Goal: Task Accomplishment & Management: Use online tool/utility

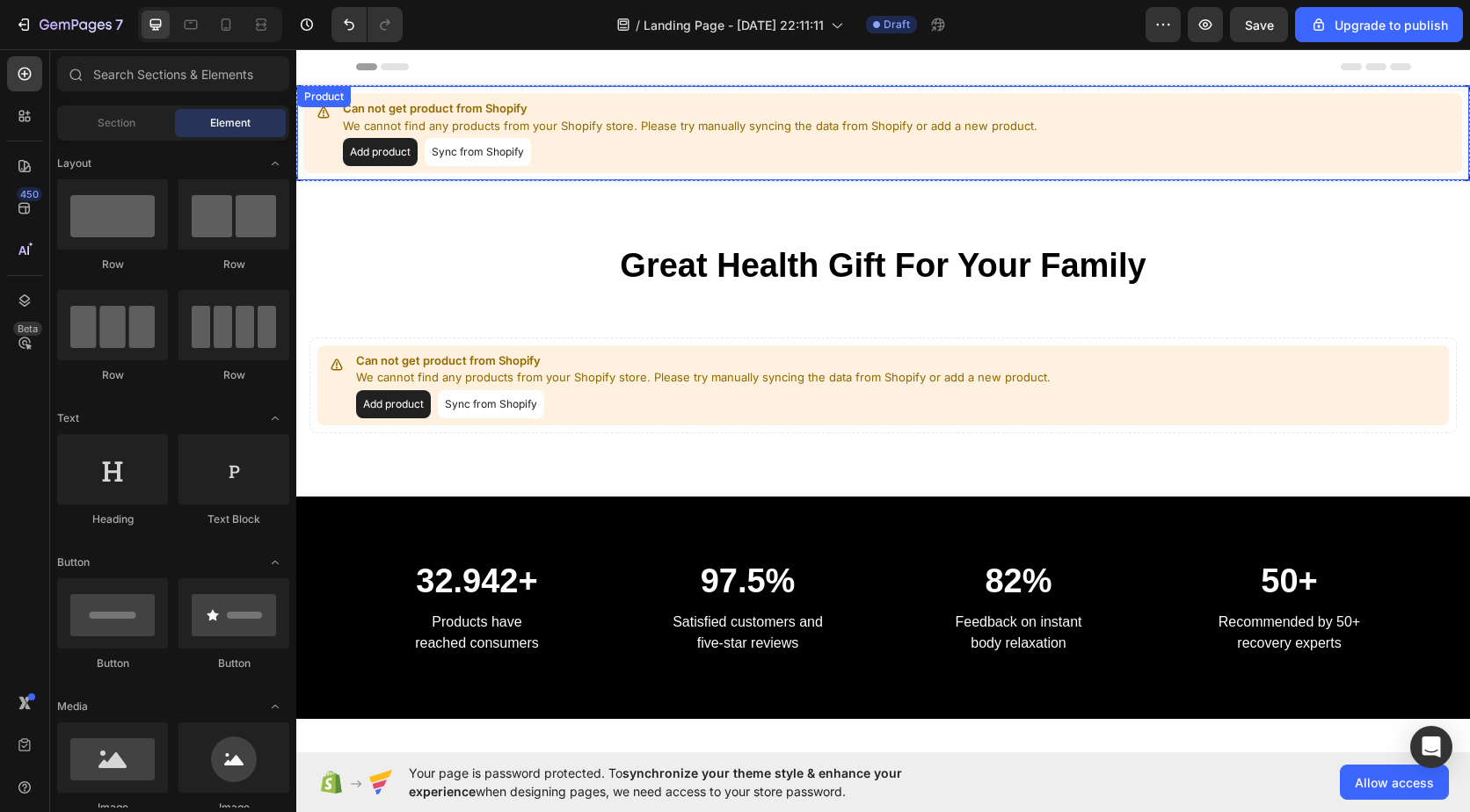
click at [399, 156] on button "Add product" at bounding box center [380, 152] width 75 height 28
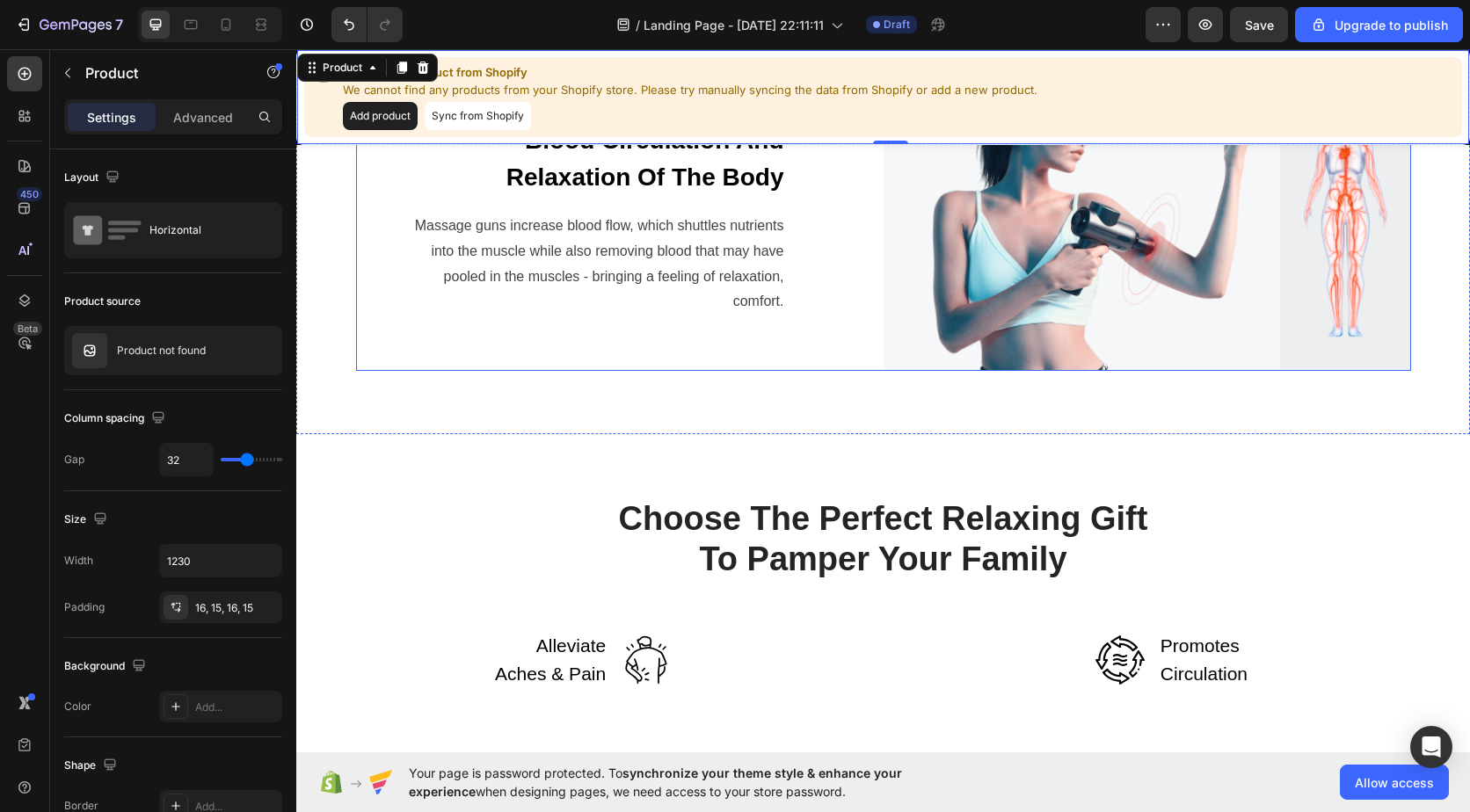
scroll to position [878, 0]
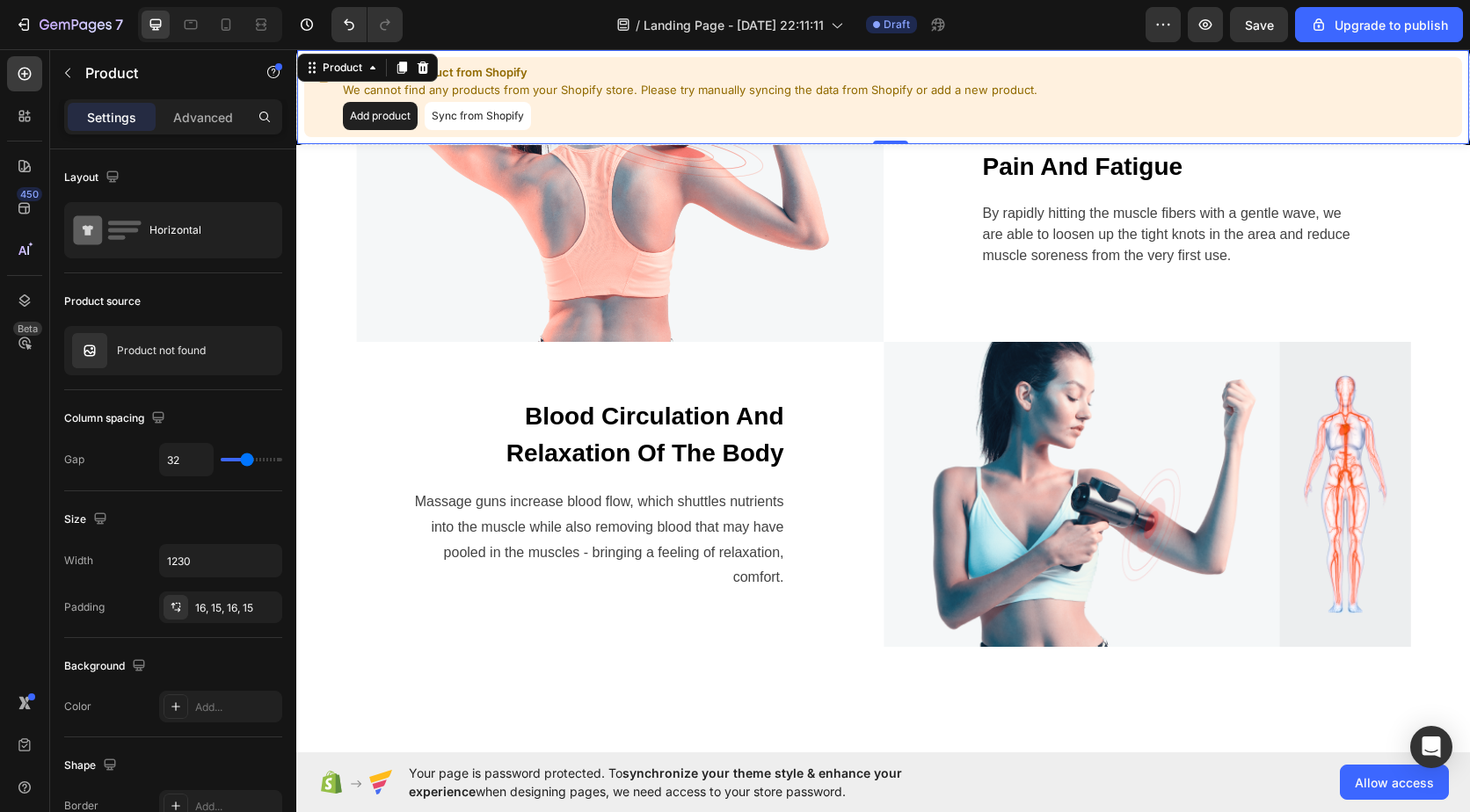
click at [465, 117] on button "Sync from Shopify" at bounding box center [478, 115] width 107 height 28
click at [516, 114] on button "Sync from Shopify" at bounding box center [478, 115] width 107 height 28
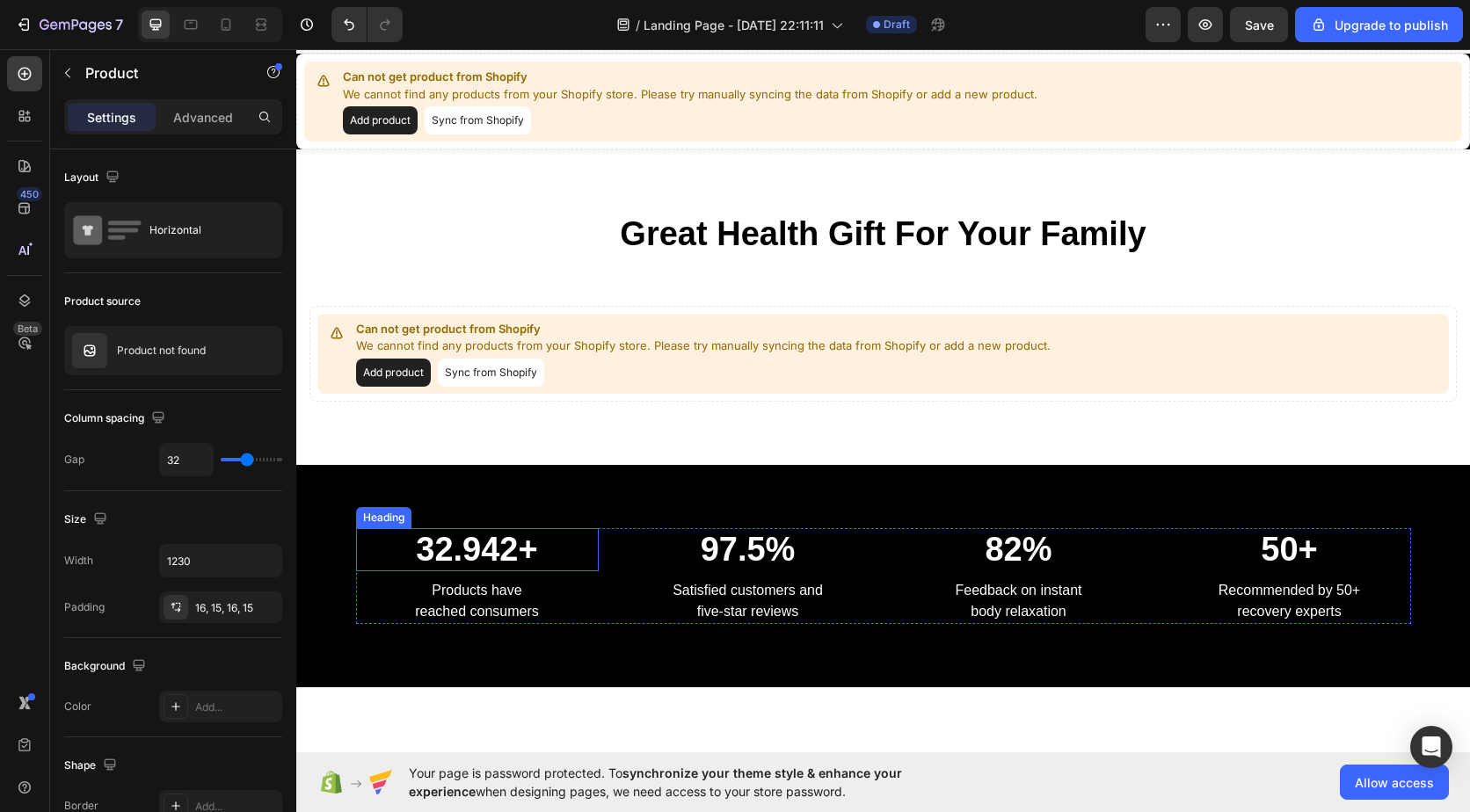
scroll to position [0, 0]
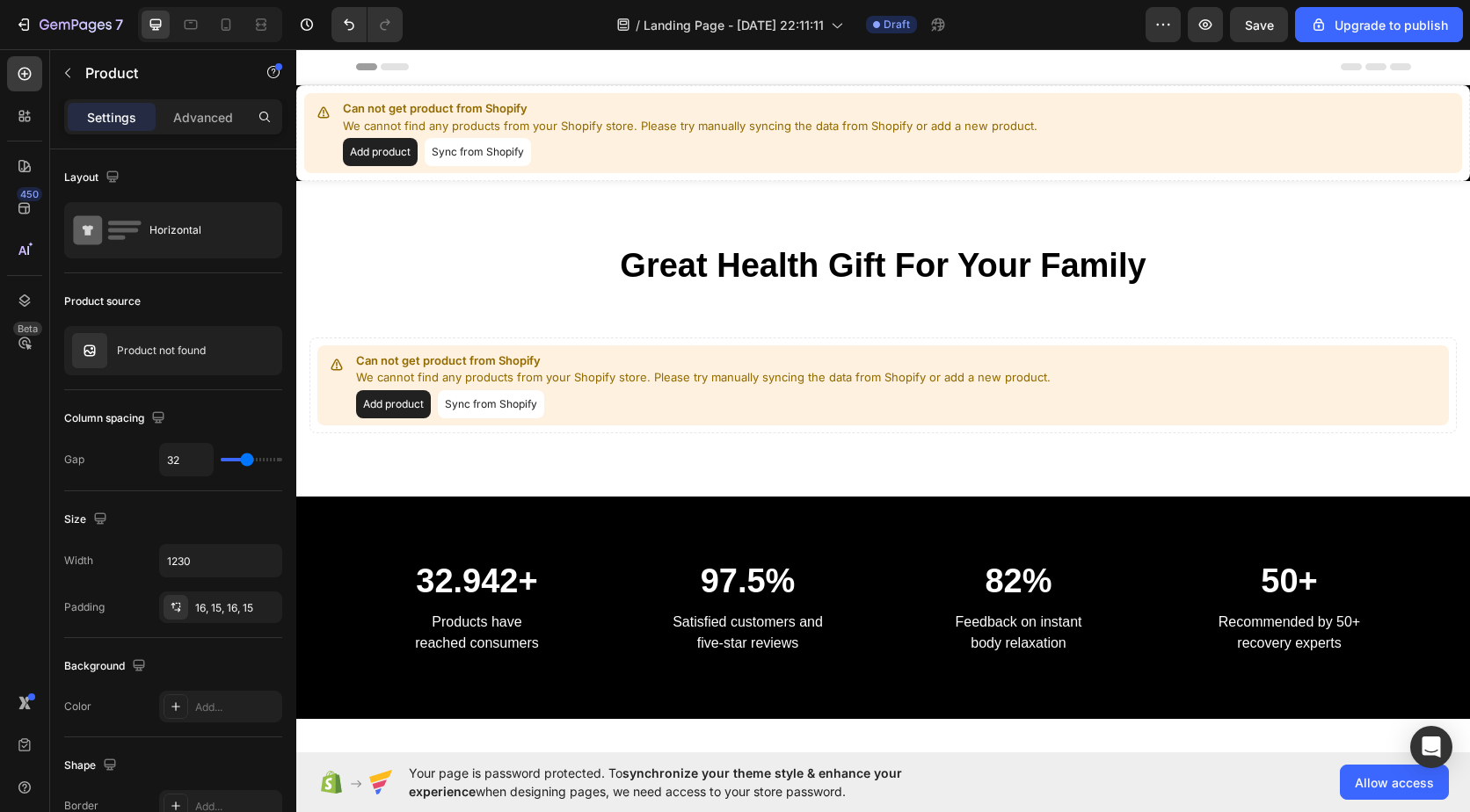
click at [485, 144] on button "Sync from Shopify" at bounding box center [478, 152] width 107 height 28
click at [493, 405] on button "Sync from Shopify" at bounding box center [491, 404] width 107 height 28
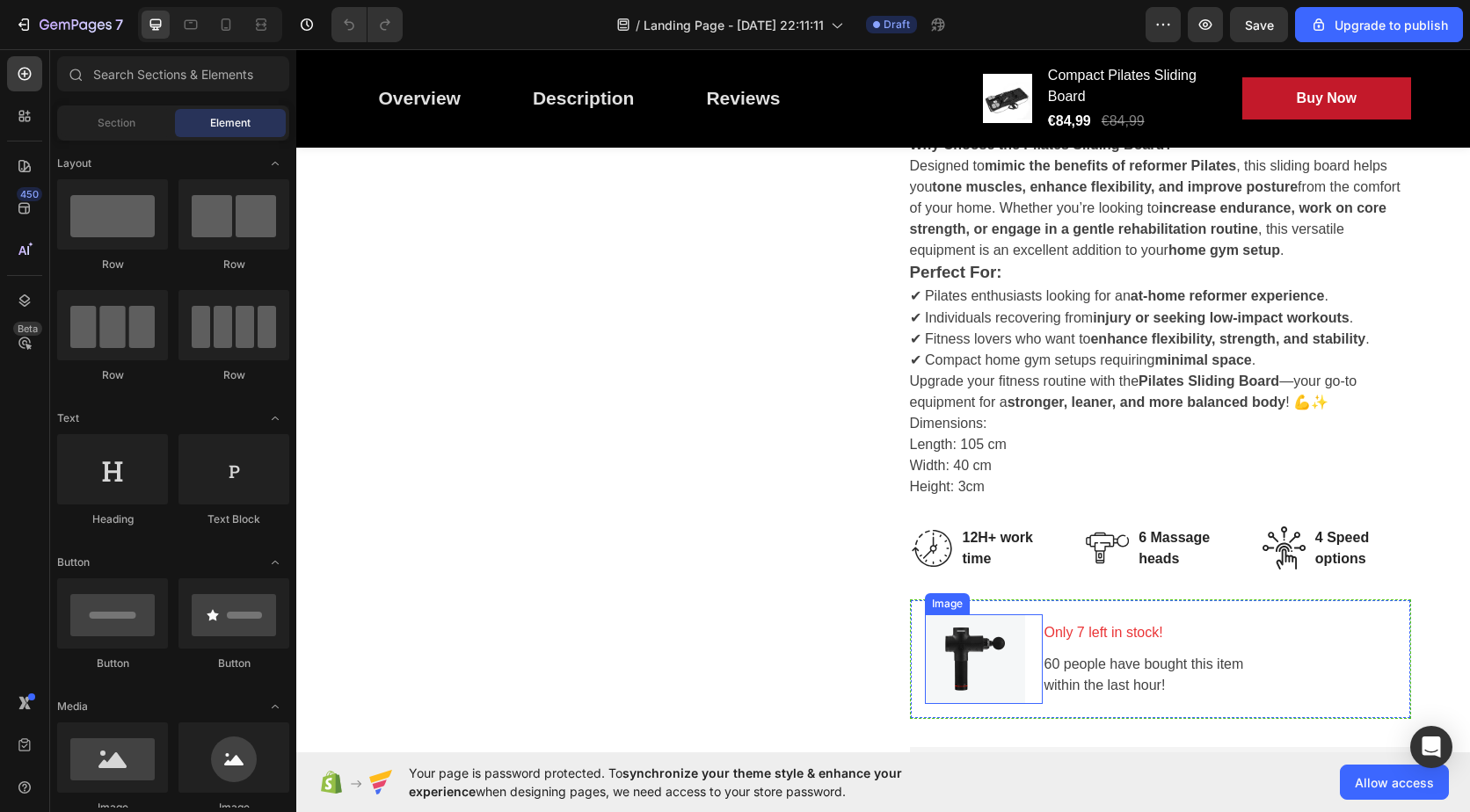
scroll to position [966, 0]
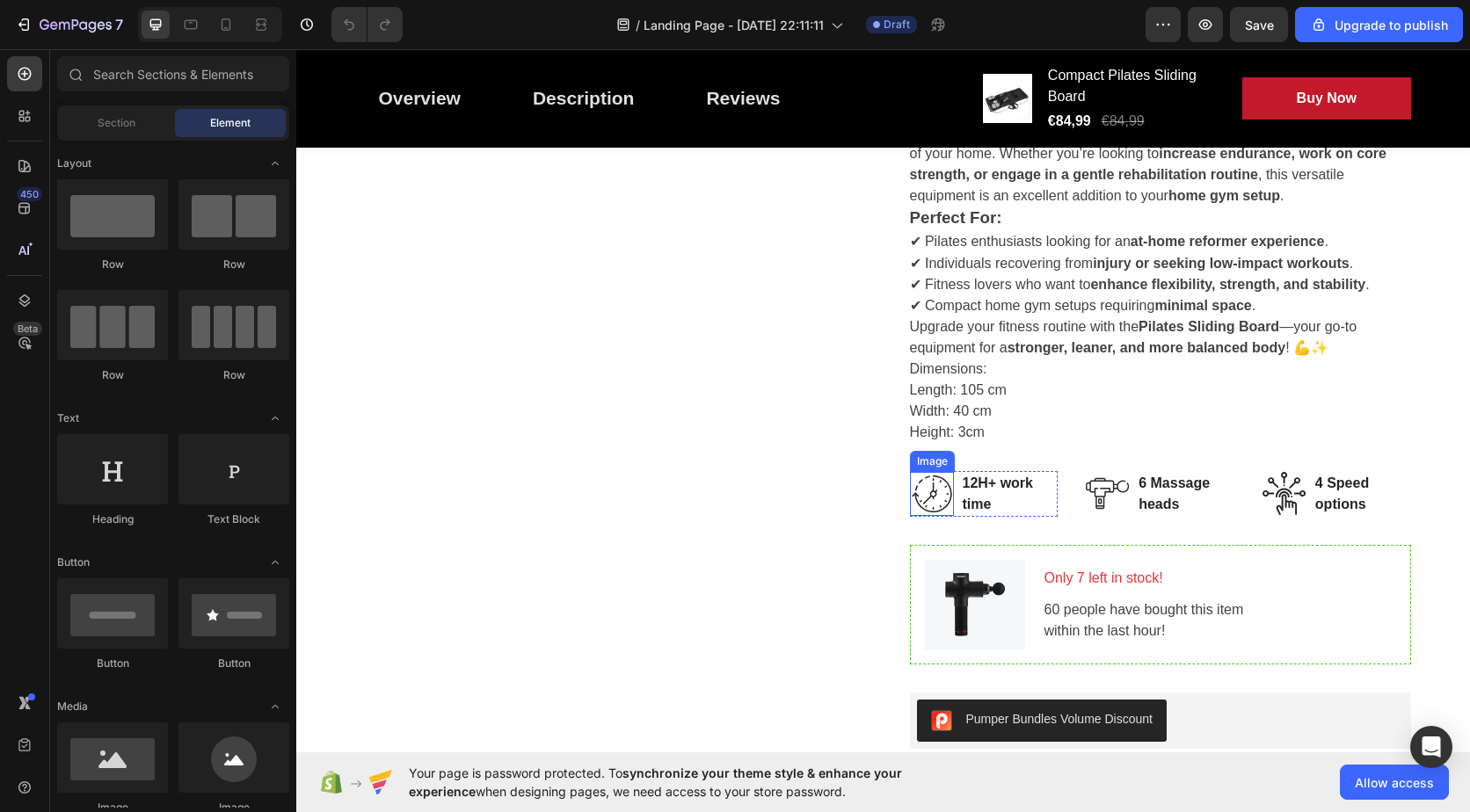
click at [930, 509] on img at bounding box center [932, 493] width 44 height 44
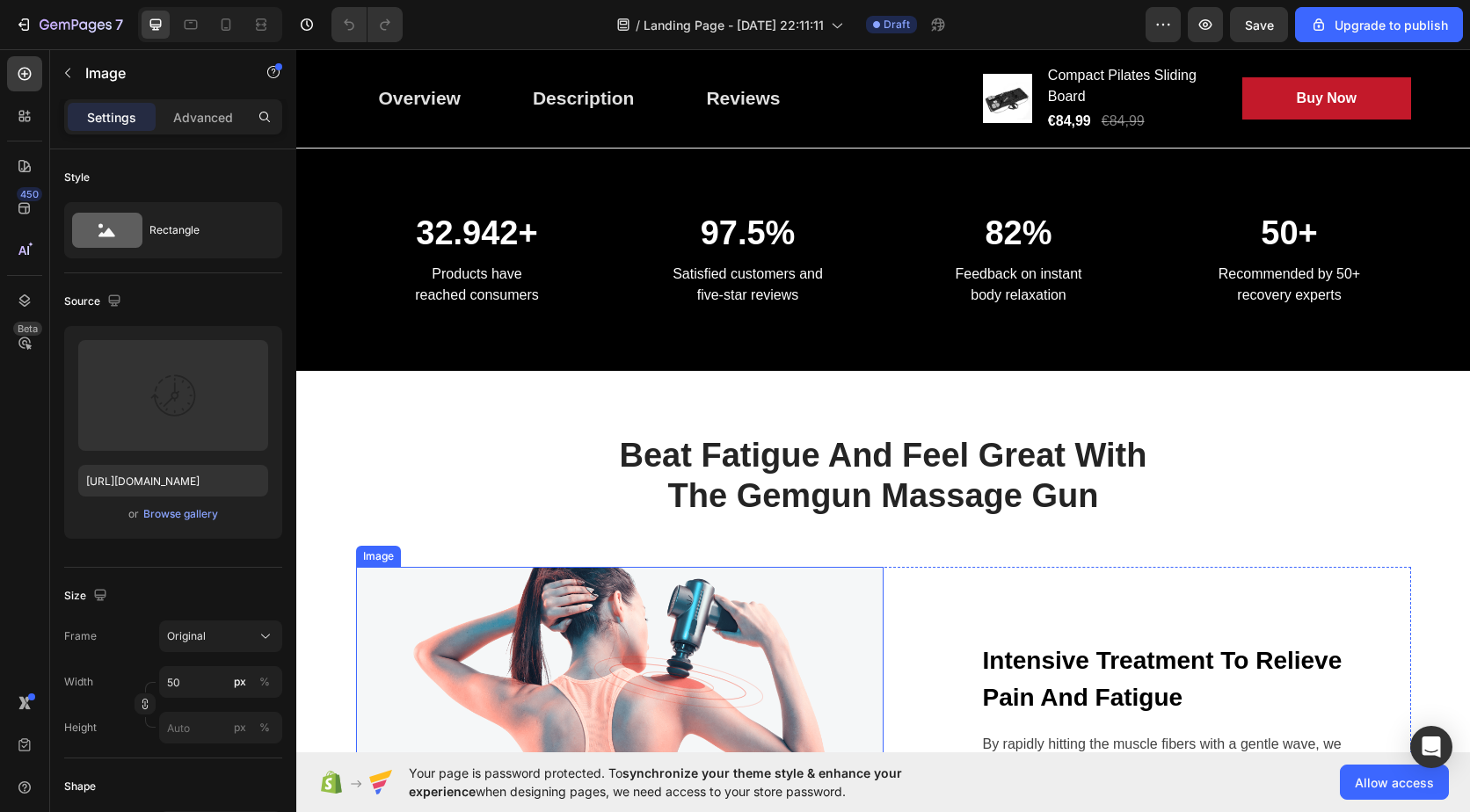
click at [685, 597] on img at bounding box center [620, 719] width 527 height 306
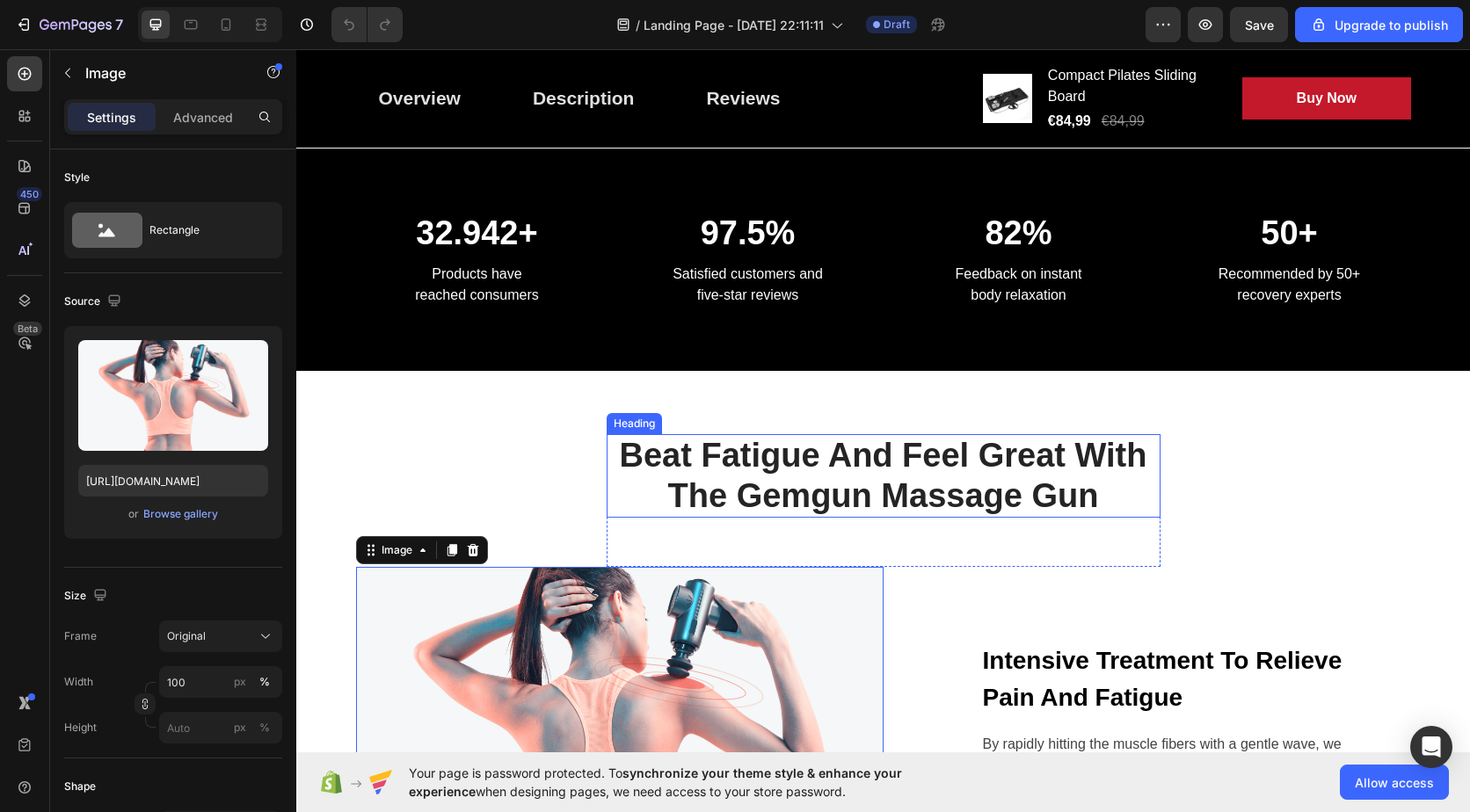
scroll to position [2460, 0]
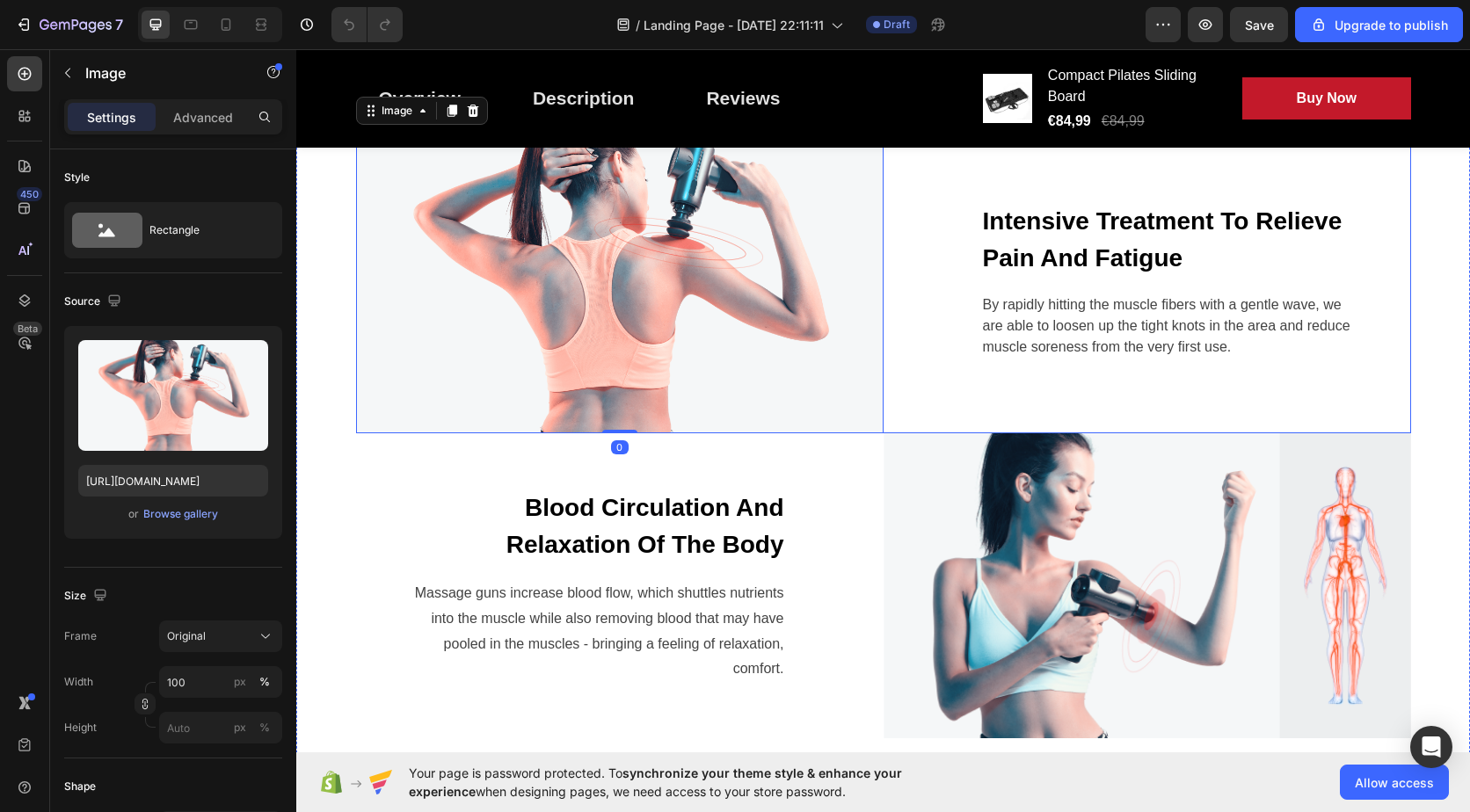
click at [1195, 358] on div "By rapidly hitting the muscle fibers with a gentle wave, we are able to loosen …" at bounding box center [1172, 326] width 381 height 67
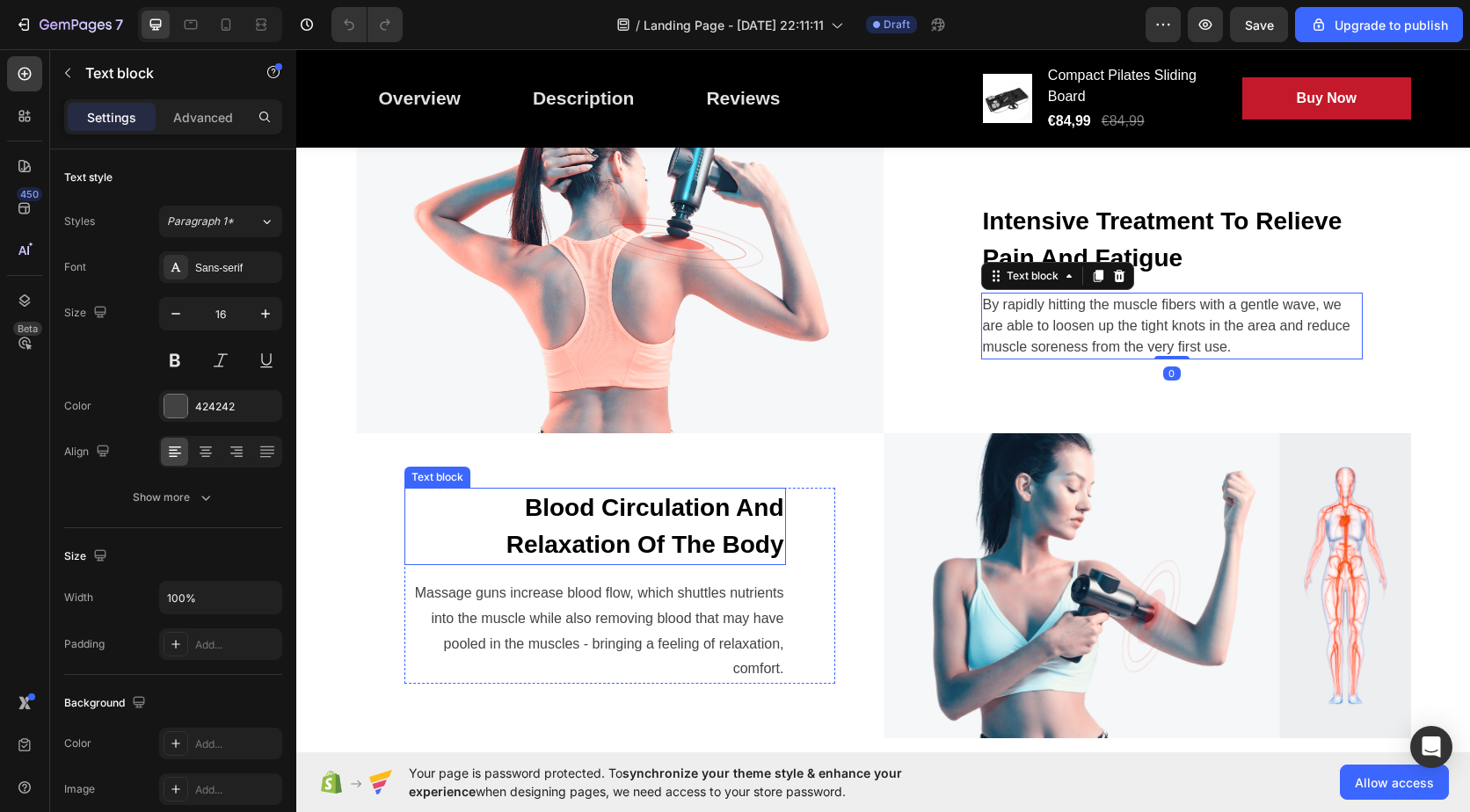
click at [710, 554] on p "Blood Circulation And Relaxation Of The Body" at bounding box center [594, 526] width 378 height 74
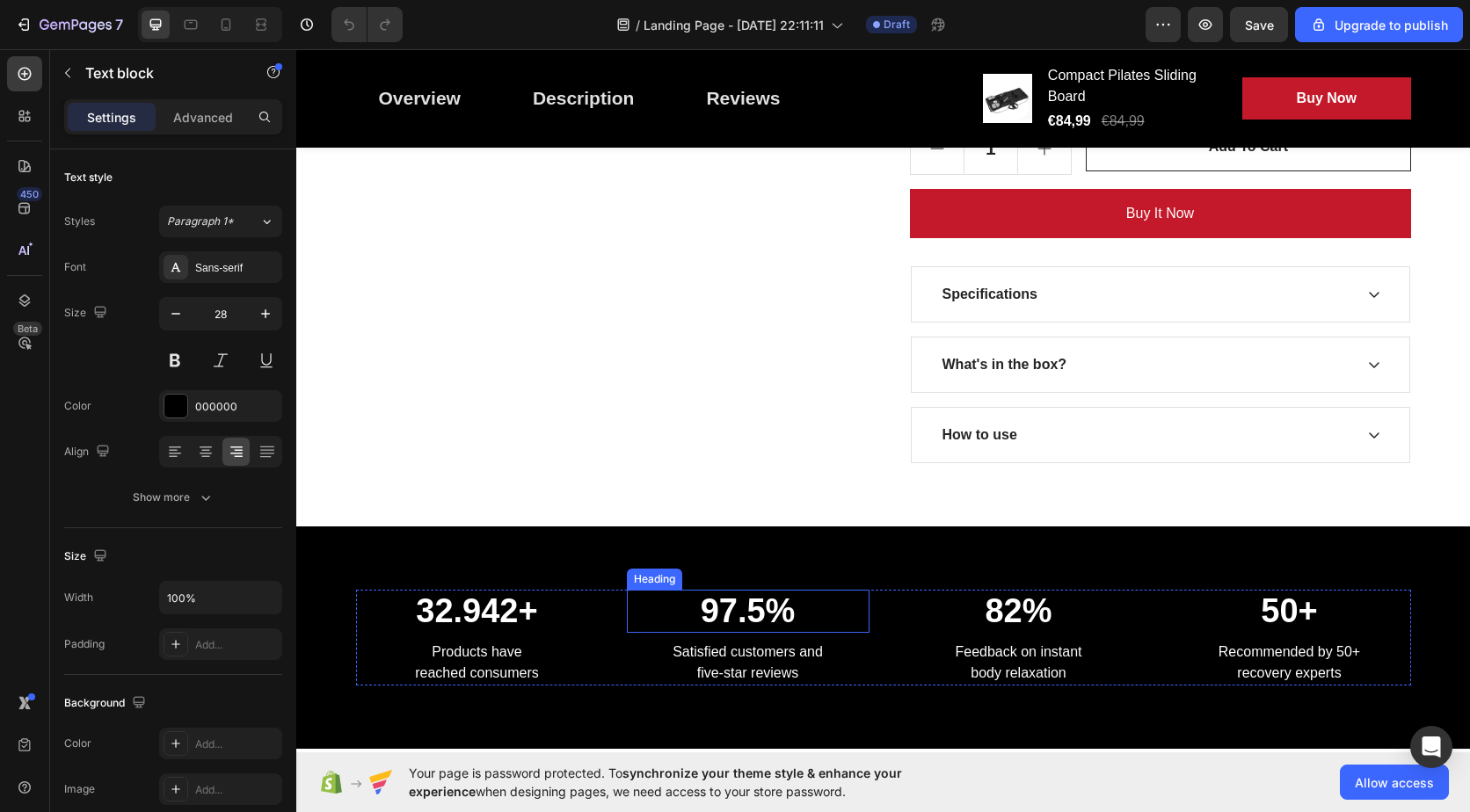
scroll to position [1669, 0]
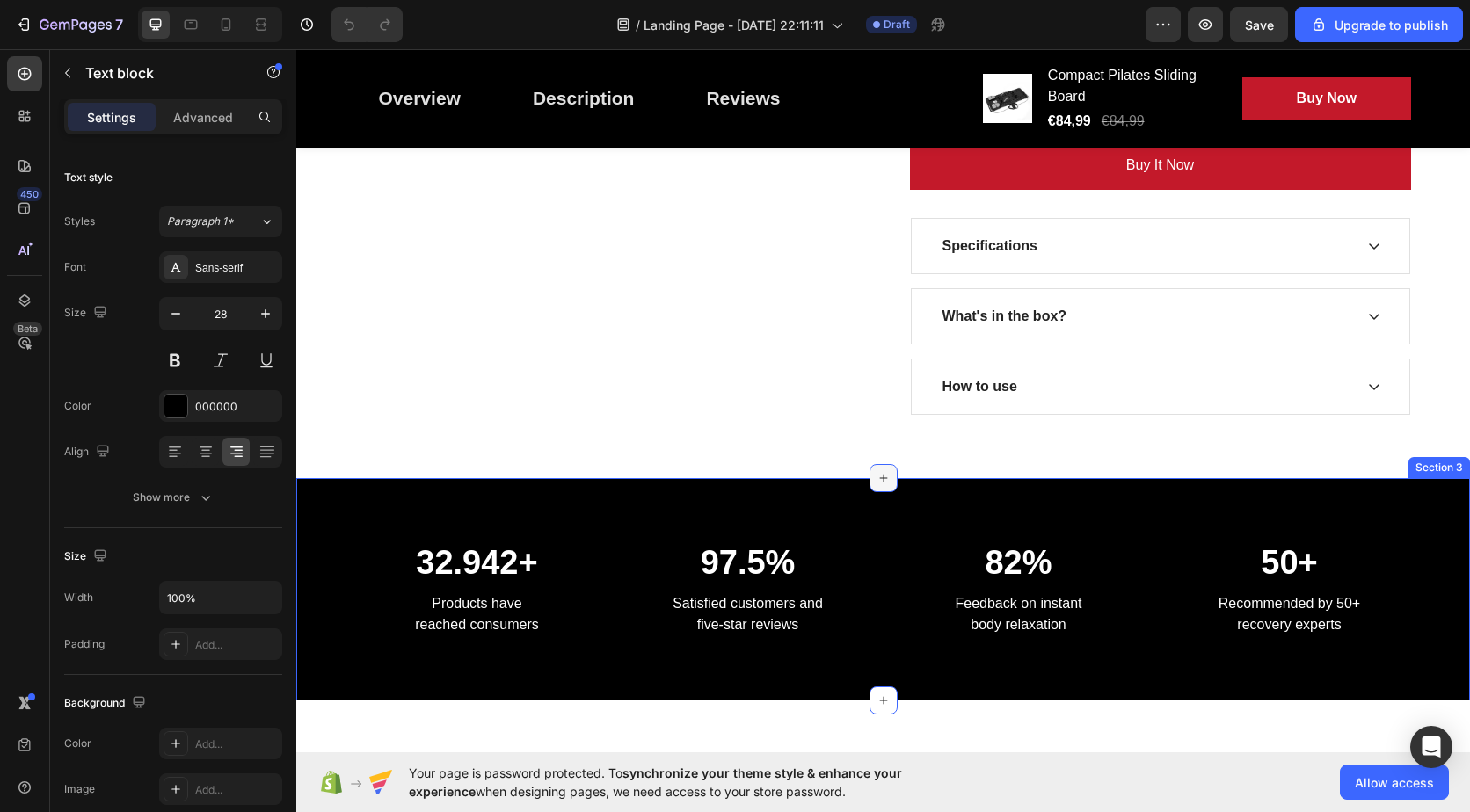
click at [877, 484] on icon at bounding box center [884, 478] width 14 height 14
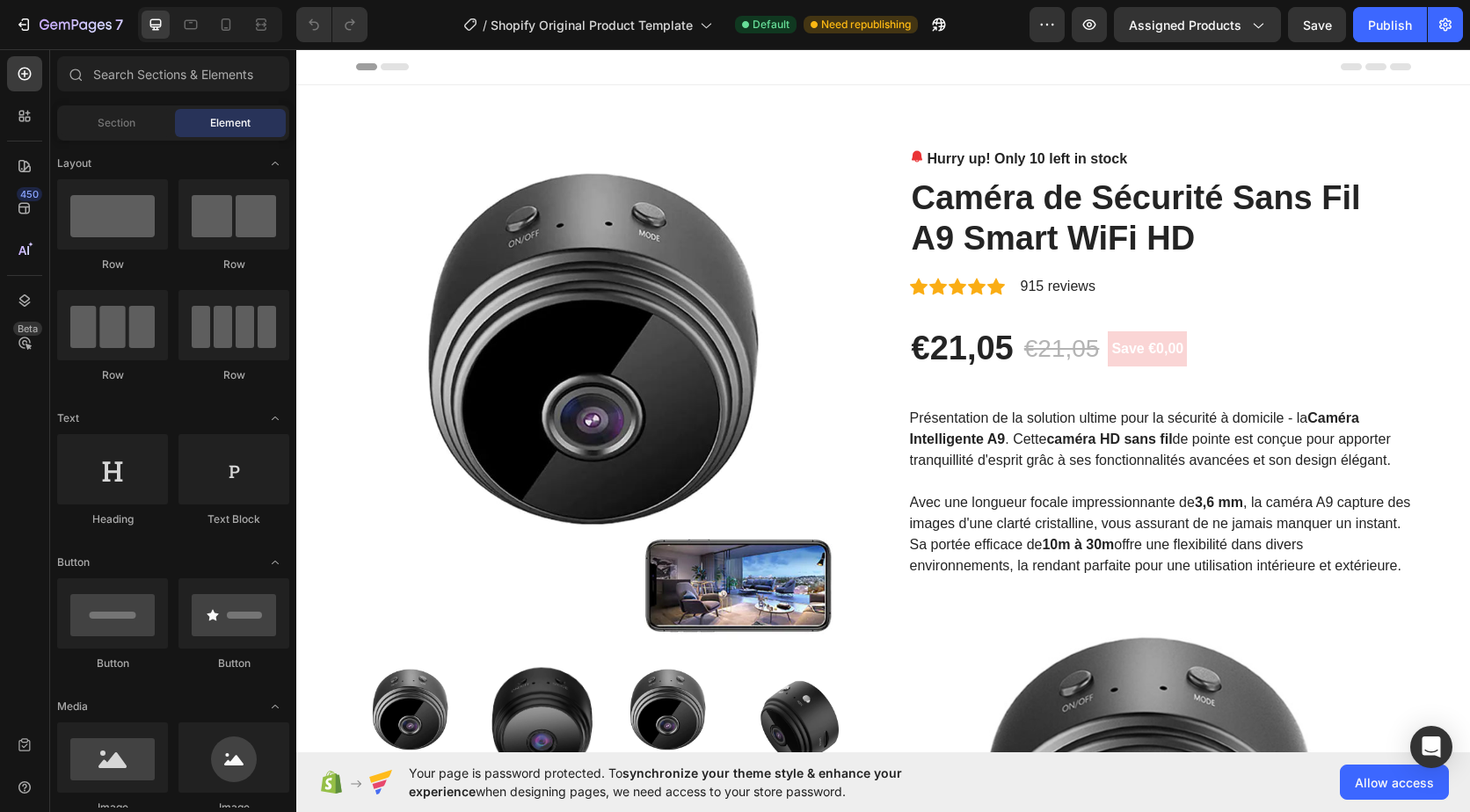
click at [1192, 42] on div "7 / Shopify Original Product Template Default Need republishing Preview Assigne…" at bounding box center [735, 25] width 1470 height 50
click at [1195, 36] on button "Assigned Products" at bounding box center [1197, 25] width 167 height 36
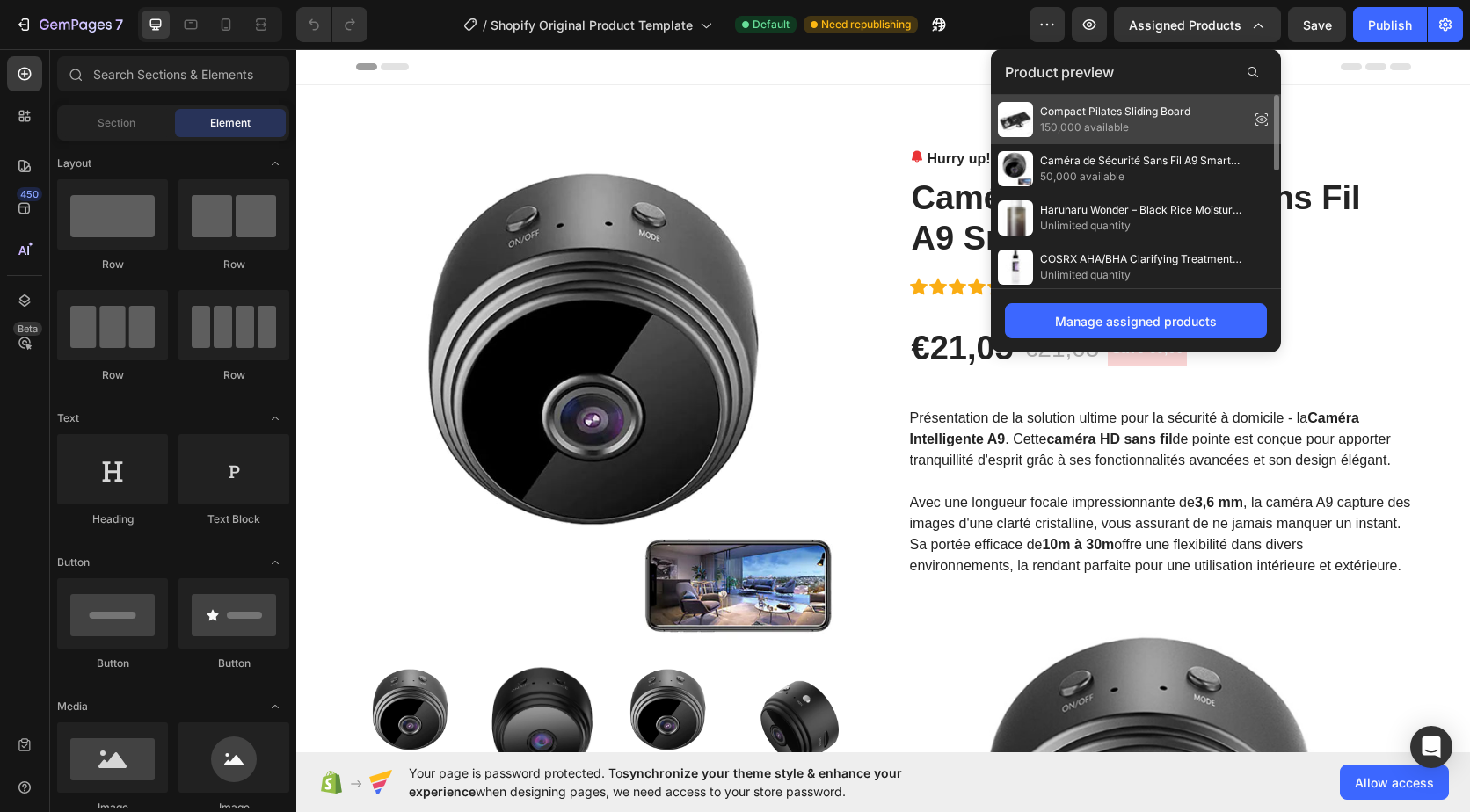
click at [1039, 133] on div "Compact Pilates Sliding Board 150,000 available" at bounding box center [1094, 119] width 193 height 36
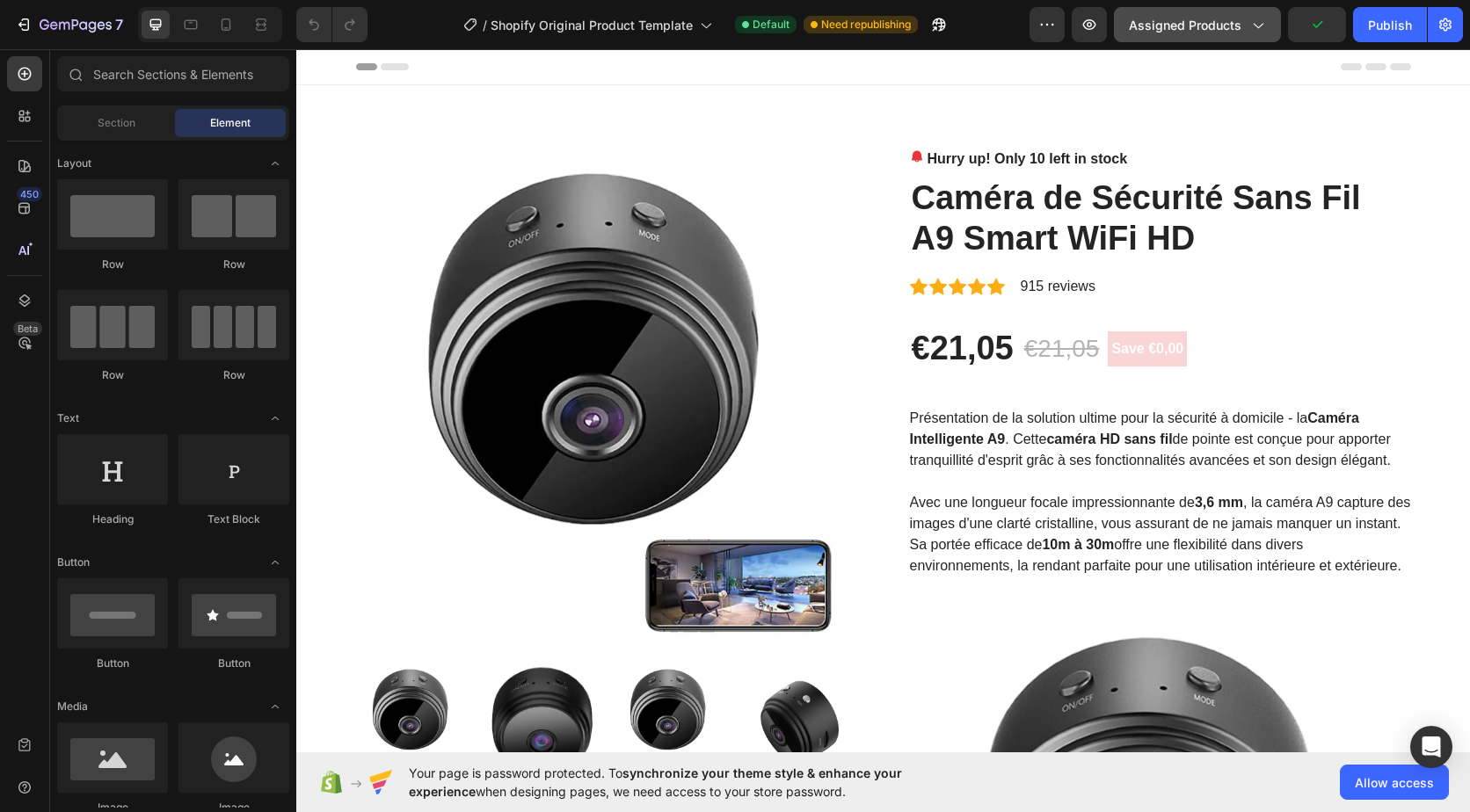
click at [1218, 16] on span "Assigned Products" at bounding box center [1185, 25] width 113 height 19
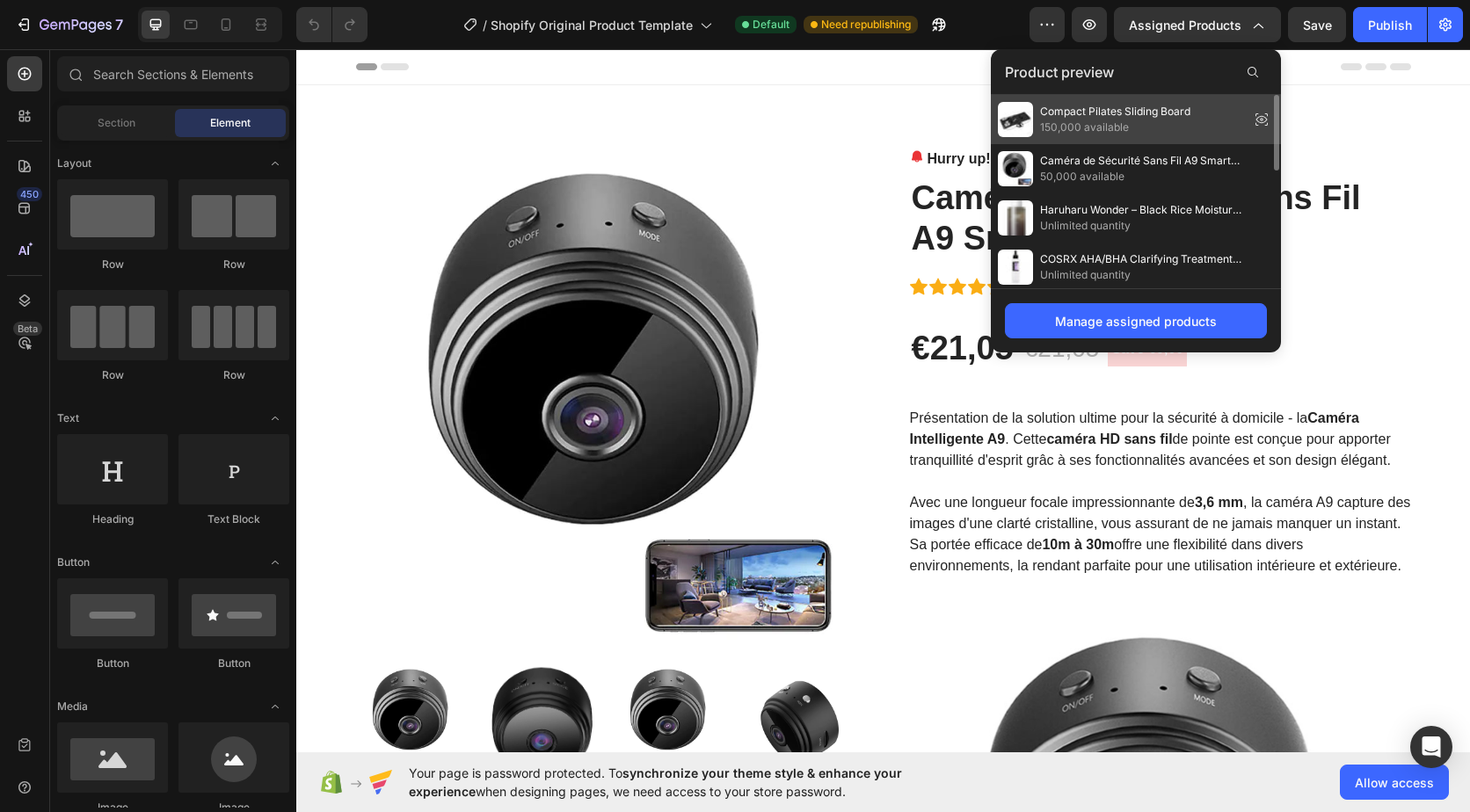
click at [1164, 114] on span "Compact Pilates Sliding Board" at bounding box center [1115, 111] width 150 height 16
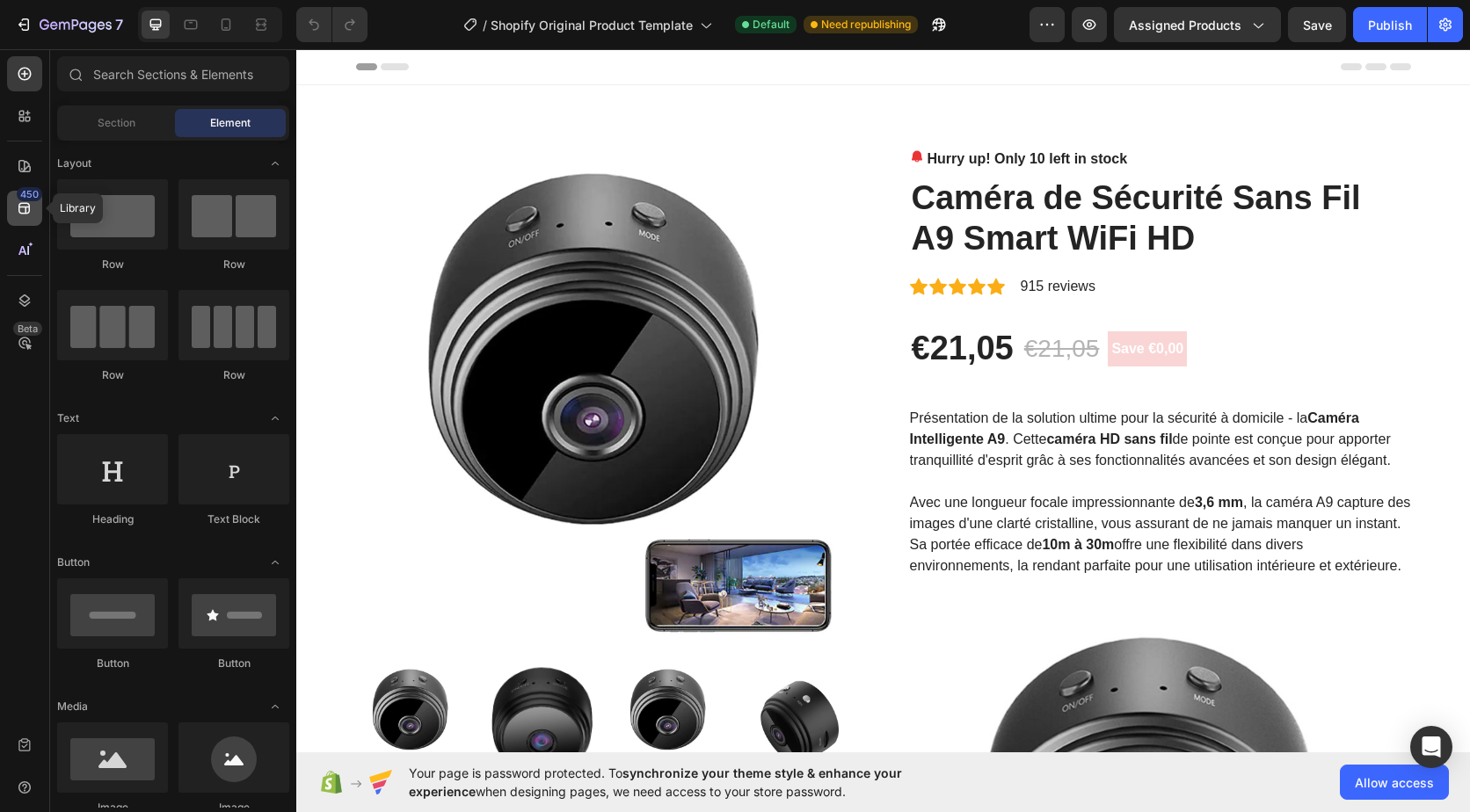
click at [18, 206] on icon at bounding box center [25, 208] width 18 height 18
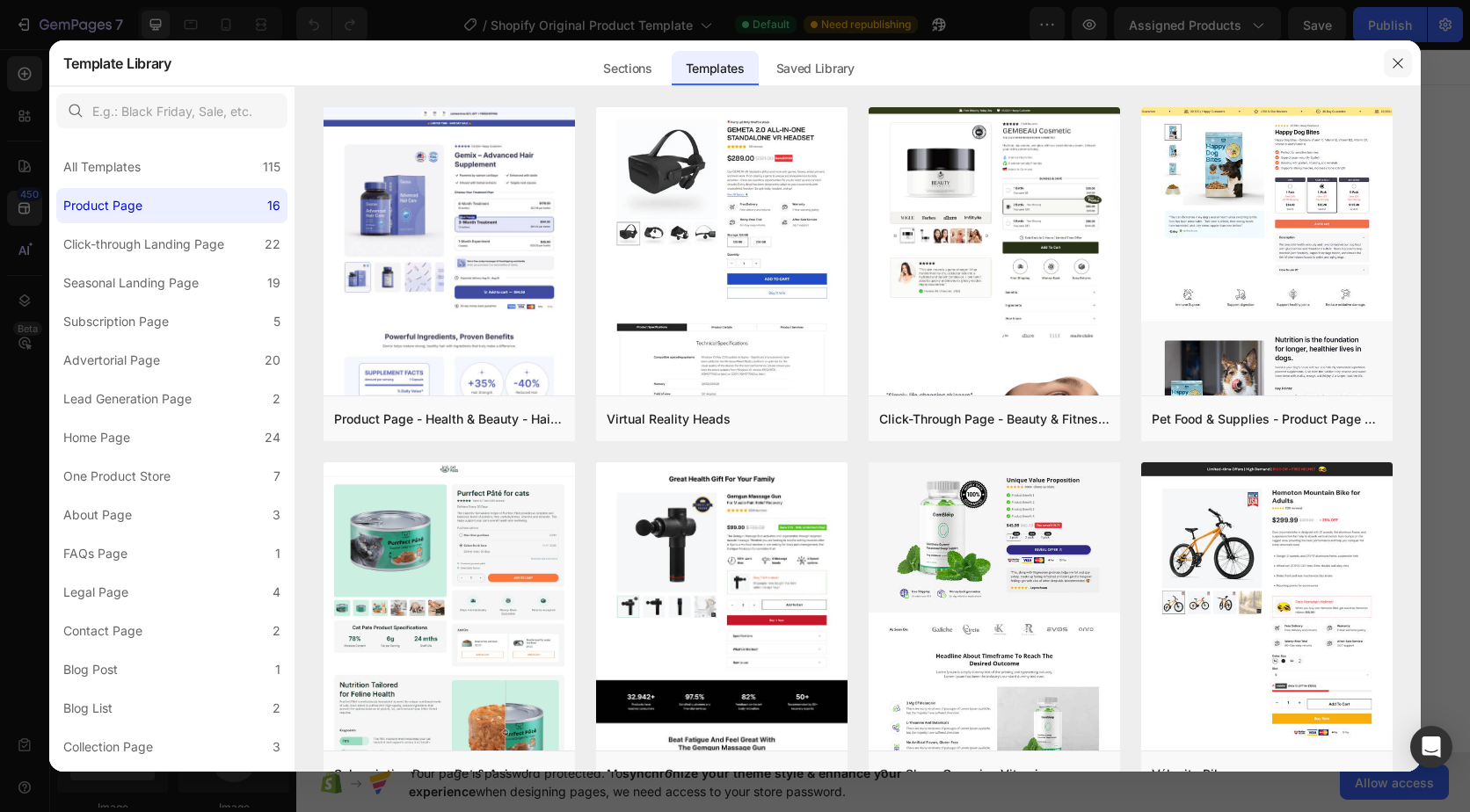
click at [1397, 58] on icon "button" at bounding box center [1398, 63] width 14 height 14
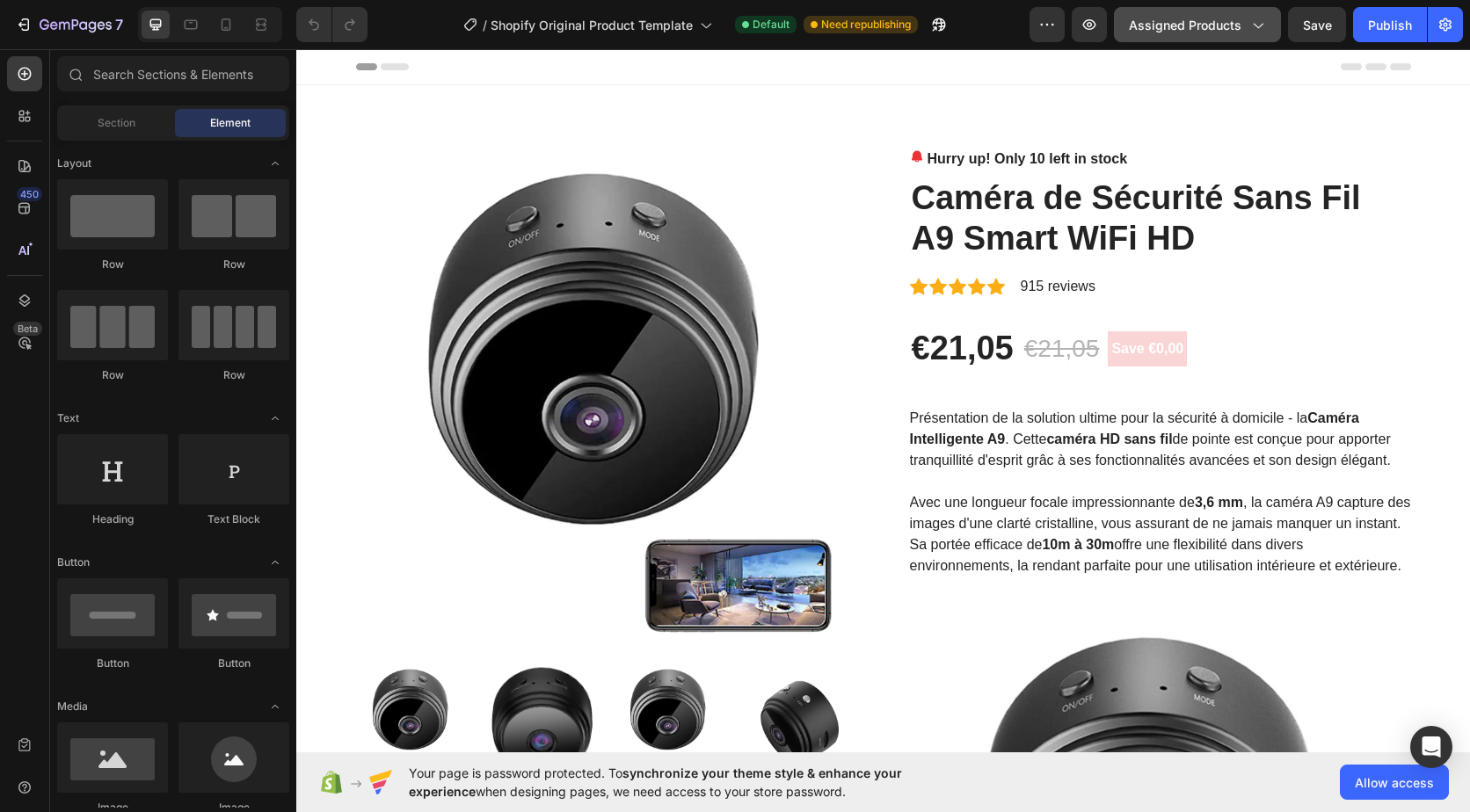
click at [1240, 28] on span "Assigned Products" at bounding box center [1185, 25] width 113 height 19
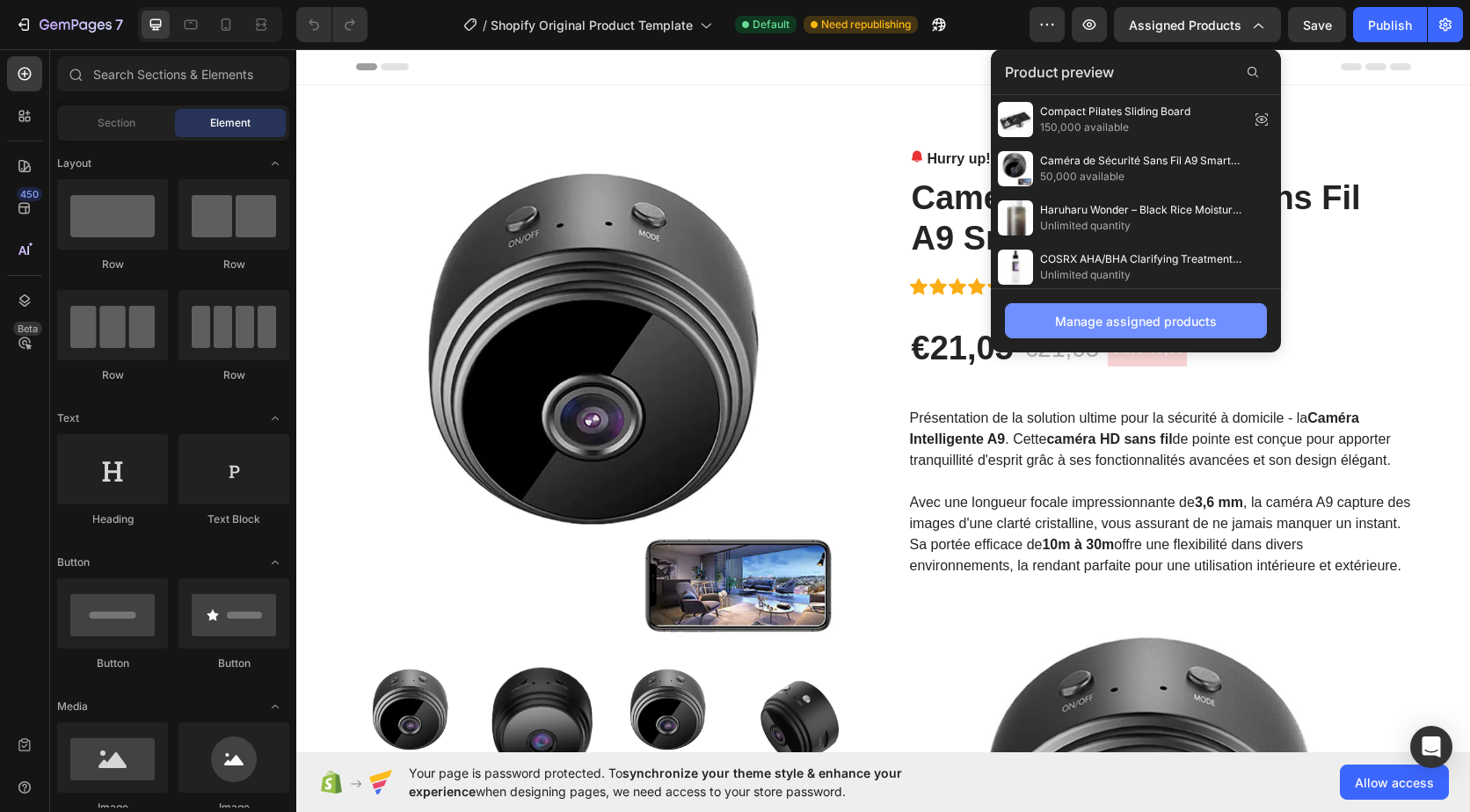
click at [1198, 326] on div "Manage assigned products" at bounding box center [1135, 321] width 162 height 19
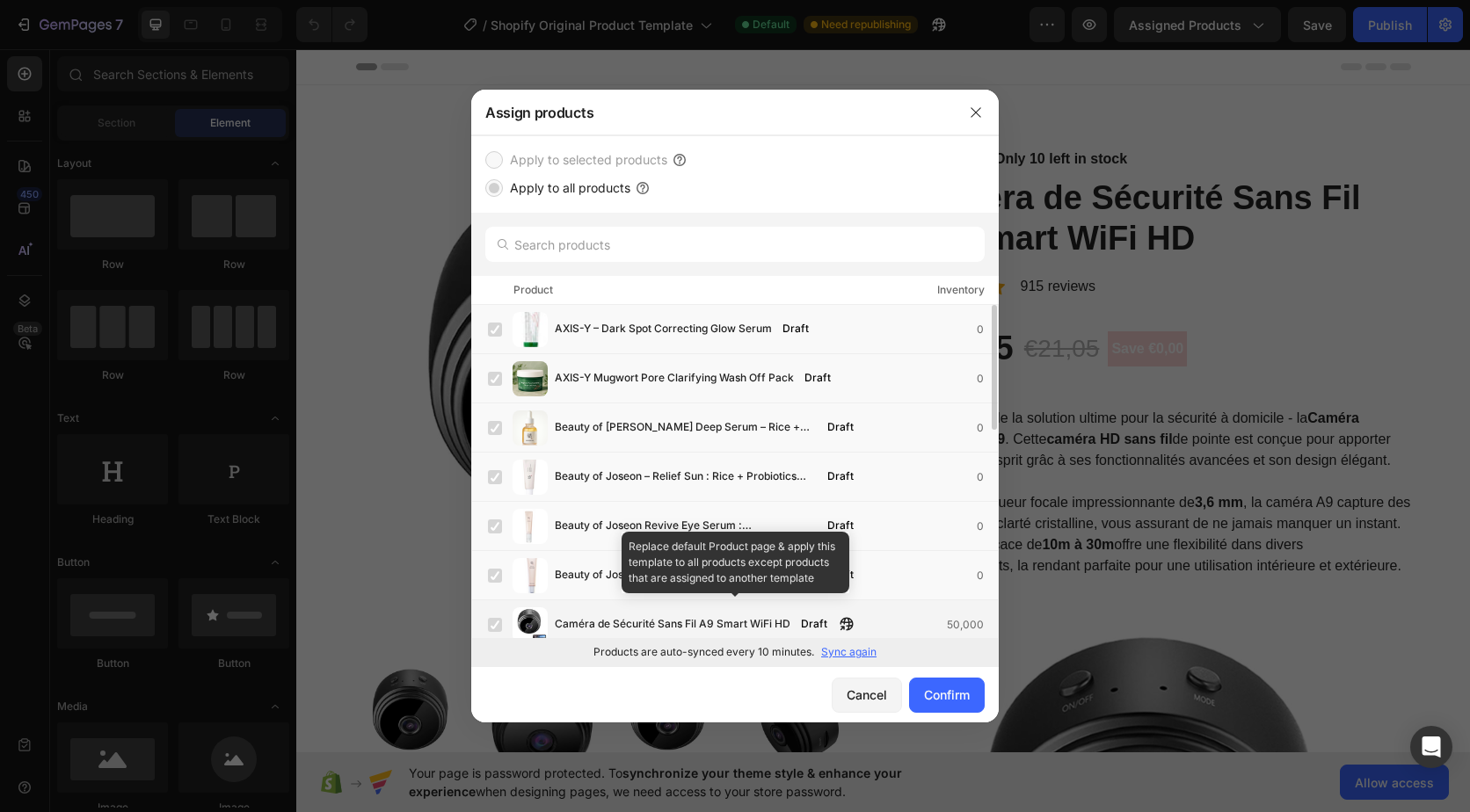
click at [488, 619] on label at bounding box center [495, 625] width 14 height 14
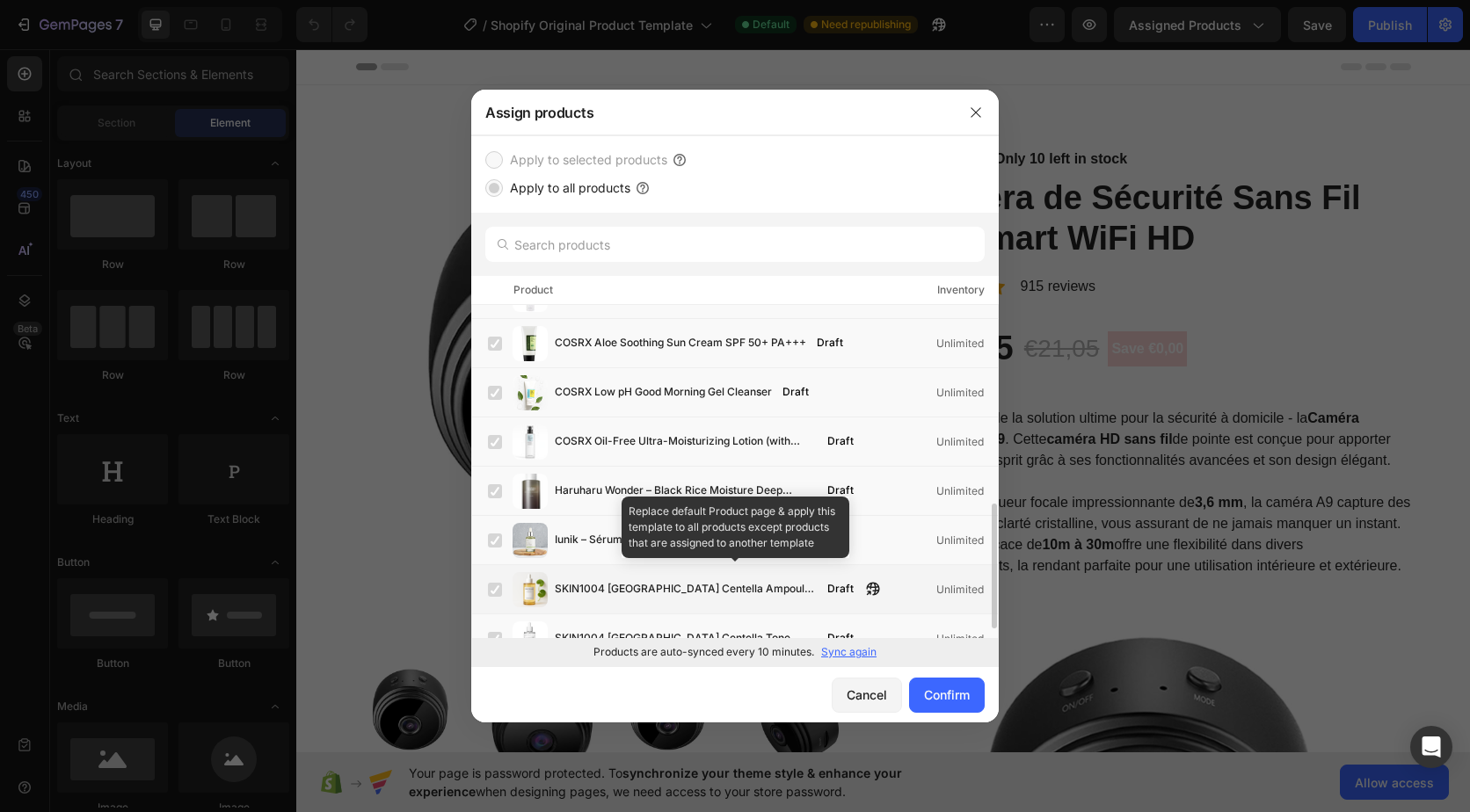
scroll to position [553, 0]
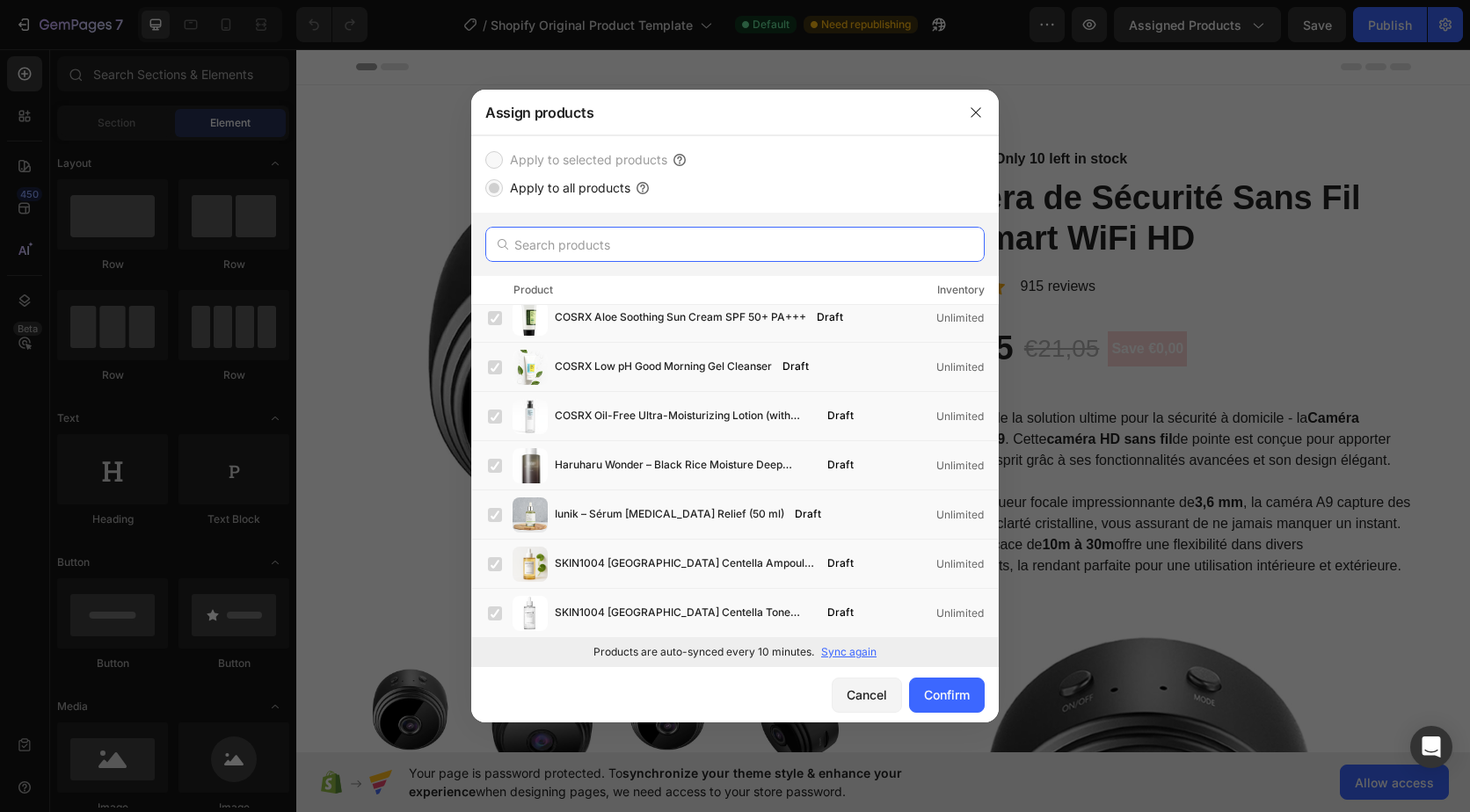
click at [637, 250] on input "text" at bounding box center [735, 245] width 500 height 36
click at [859, 649] on p "Sync again" at bounding box center [849, 652] width 55 height 16
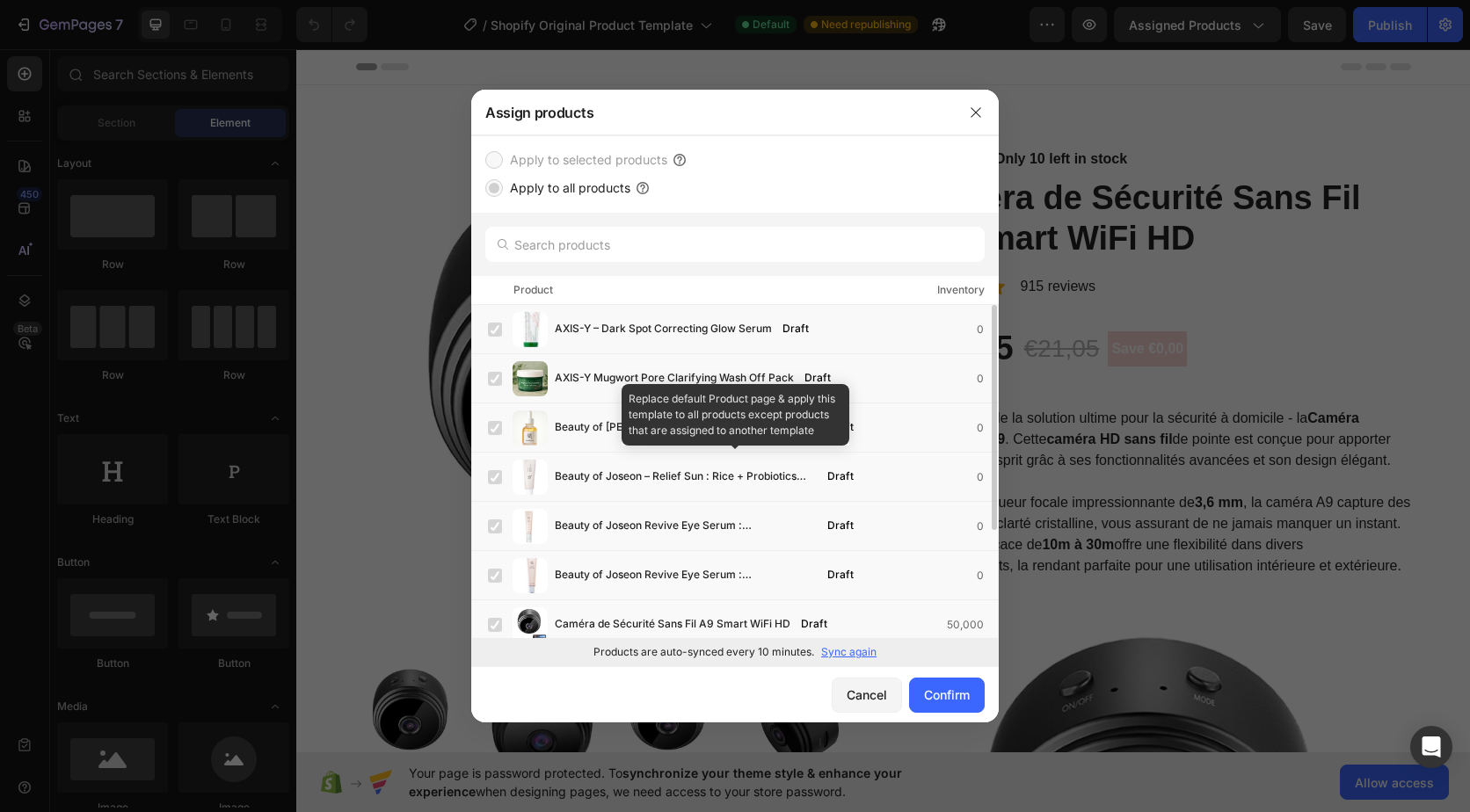
scroll to position [159, 0]
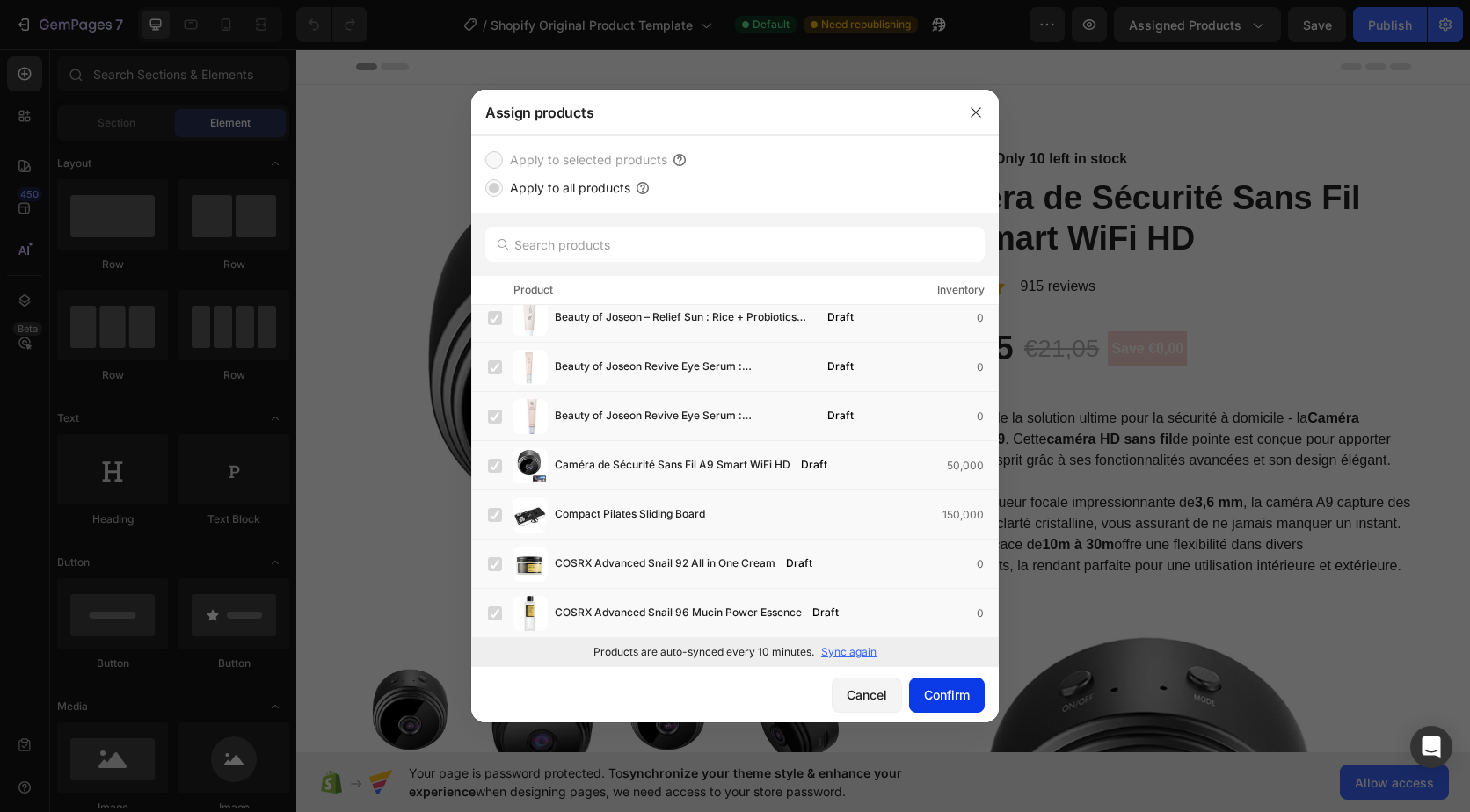
click at [909, 685] on button "Confirm" at bounding box center [947, 695] width 76 height 36
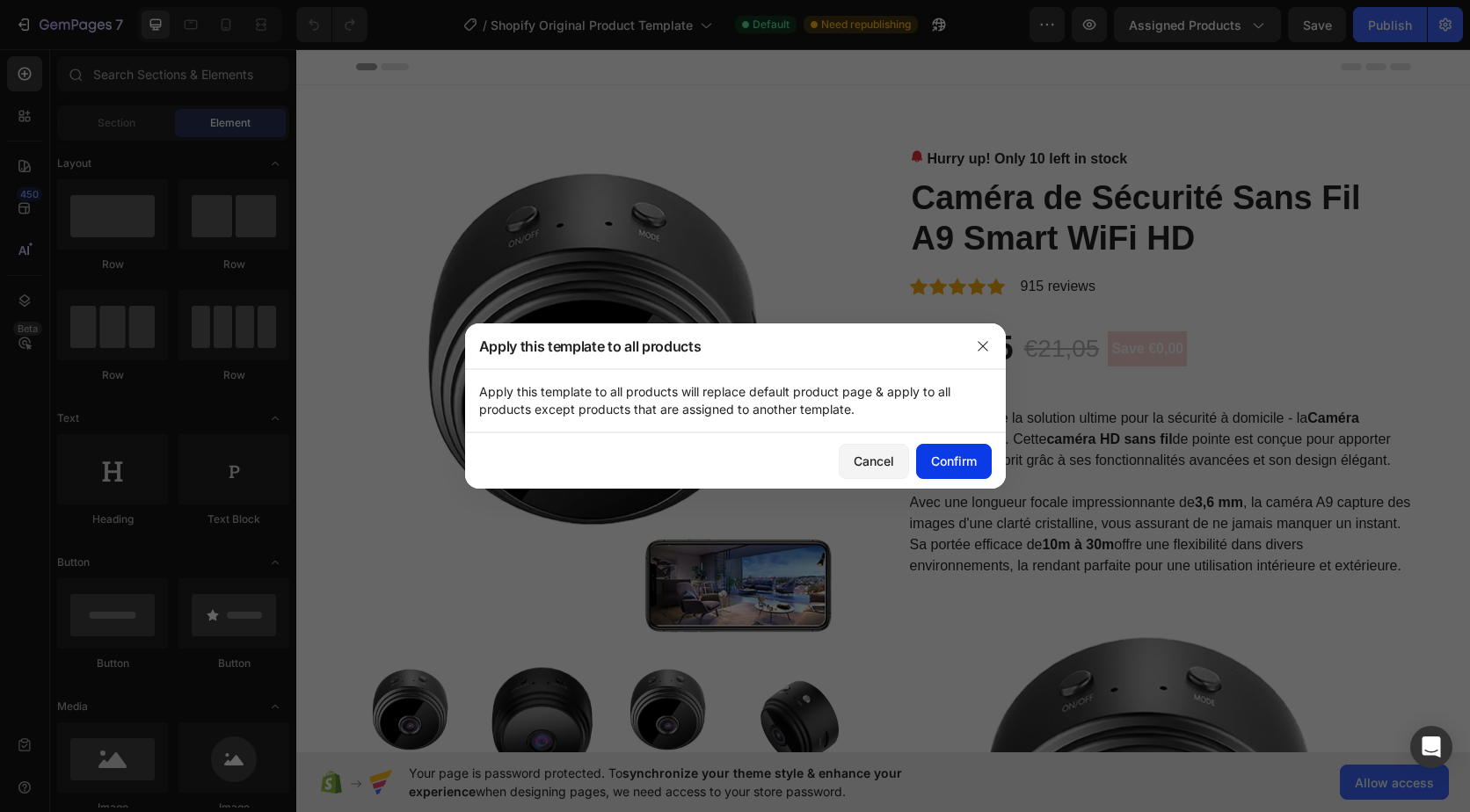
click at [958, 457] on div "Confirm" at bounding box center [954, 461] width 45 height 19
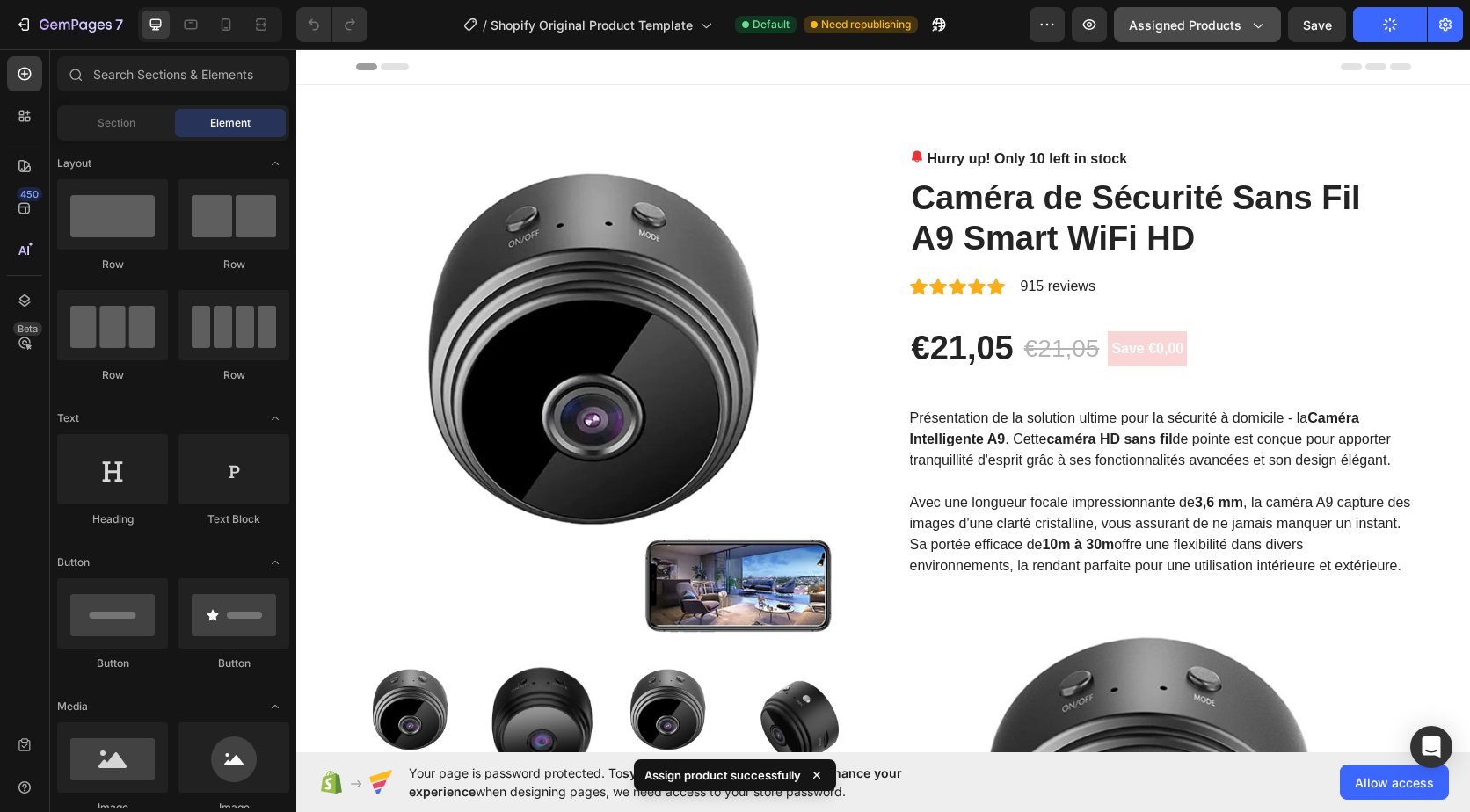
click at [1252, 25] on icon "button" at bounding box center [1257, 25] width 18 height 18
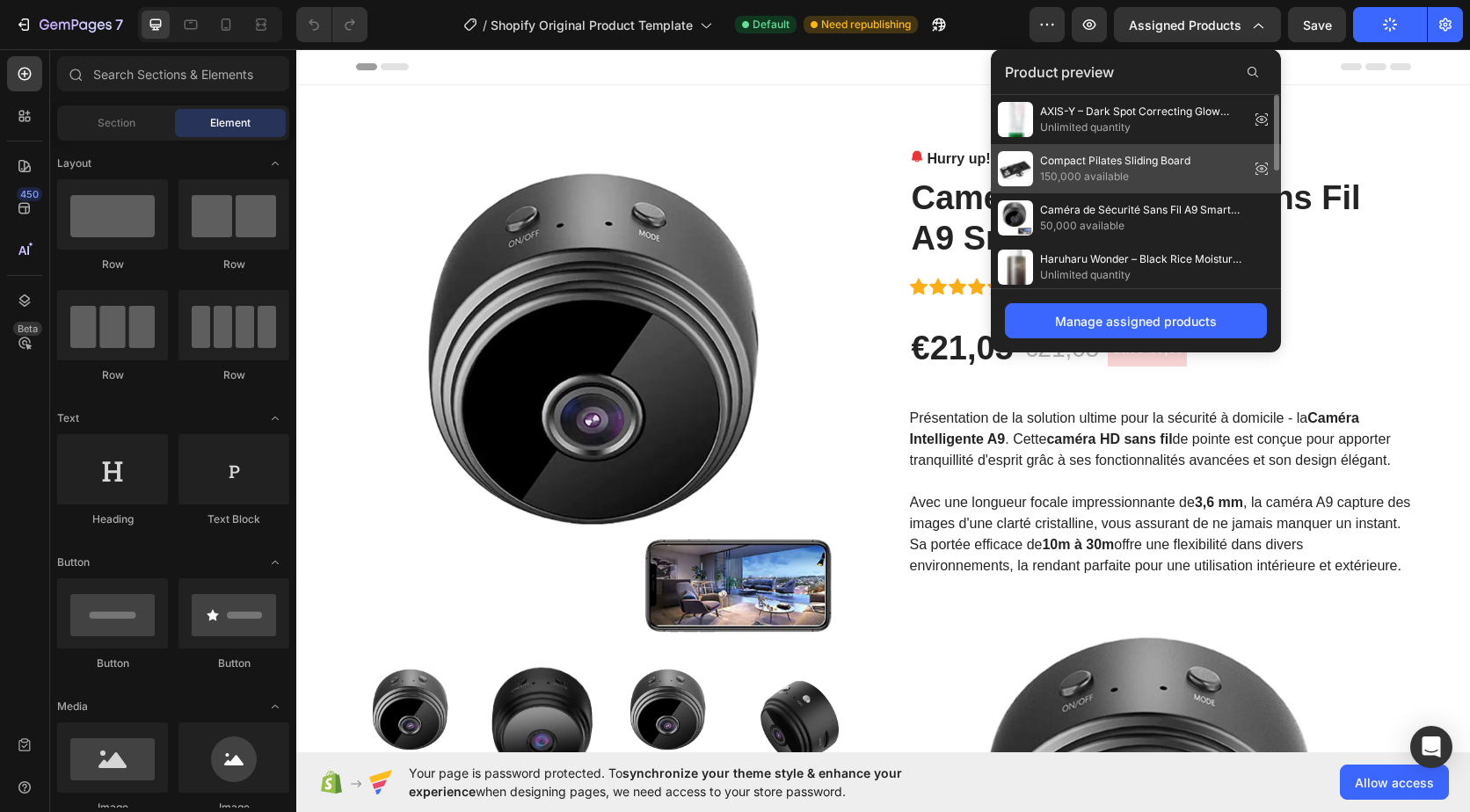
click at [1153, 160] on span "Compact Pilates Sliding Board" at bounding box center [1115, 161] width 150 height 16
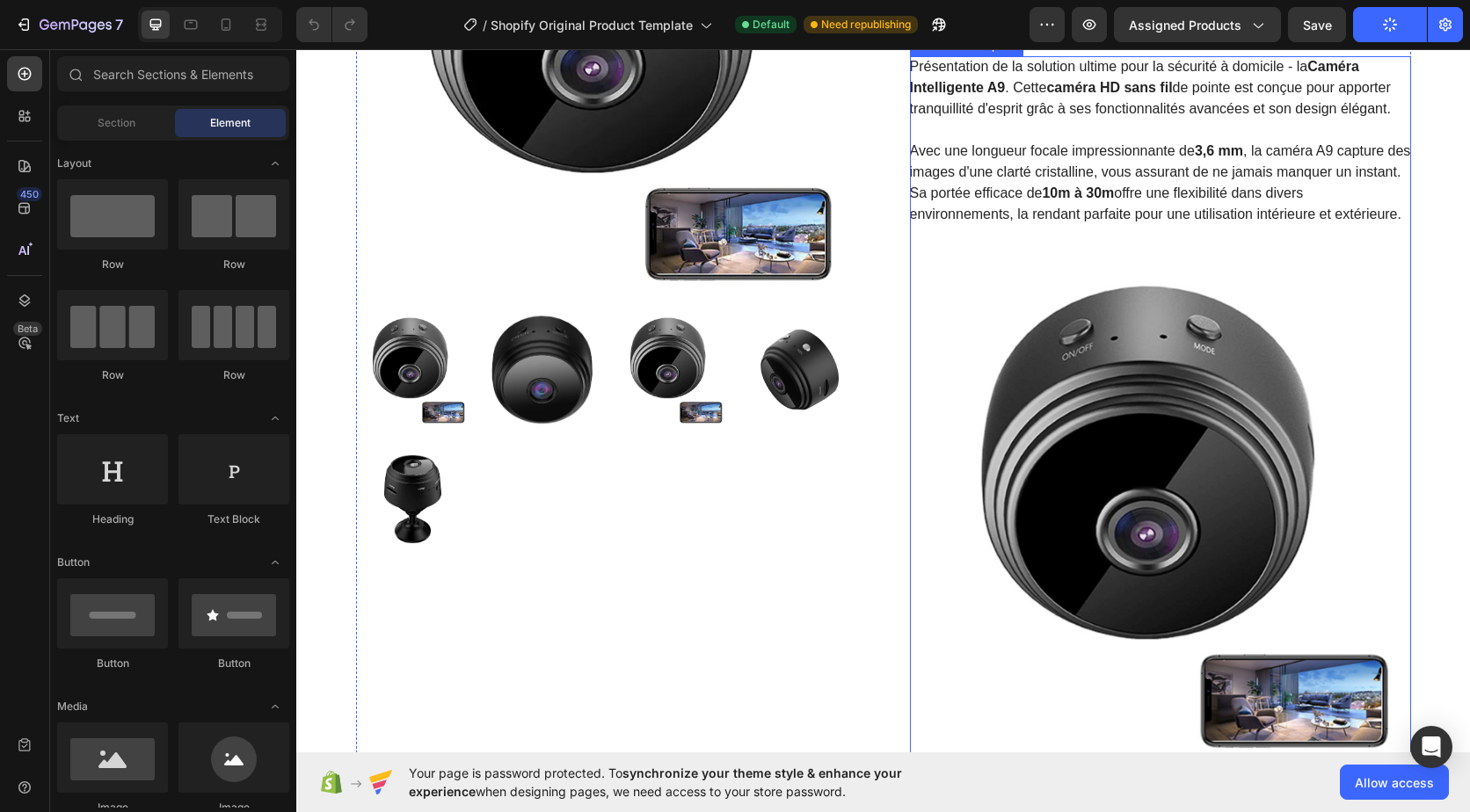
scroll to position [0, 0]
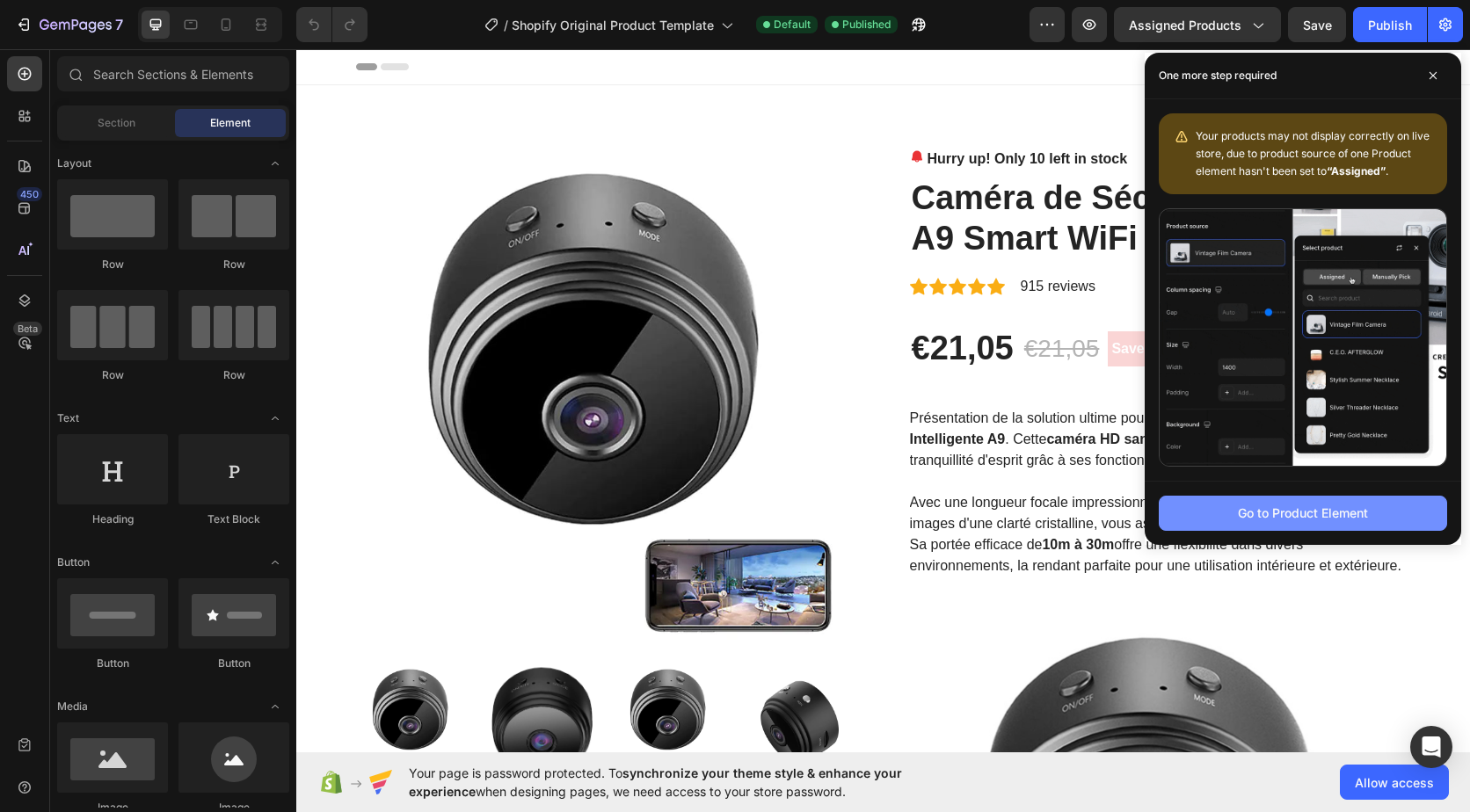
click at [1231, 517] on button "Go to Product Element" at bounding box center [1303, 513] width 288 height 36
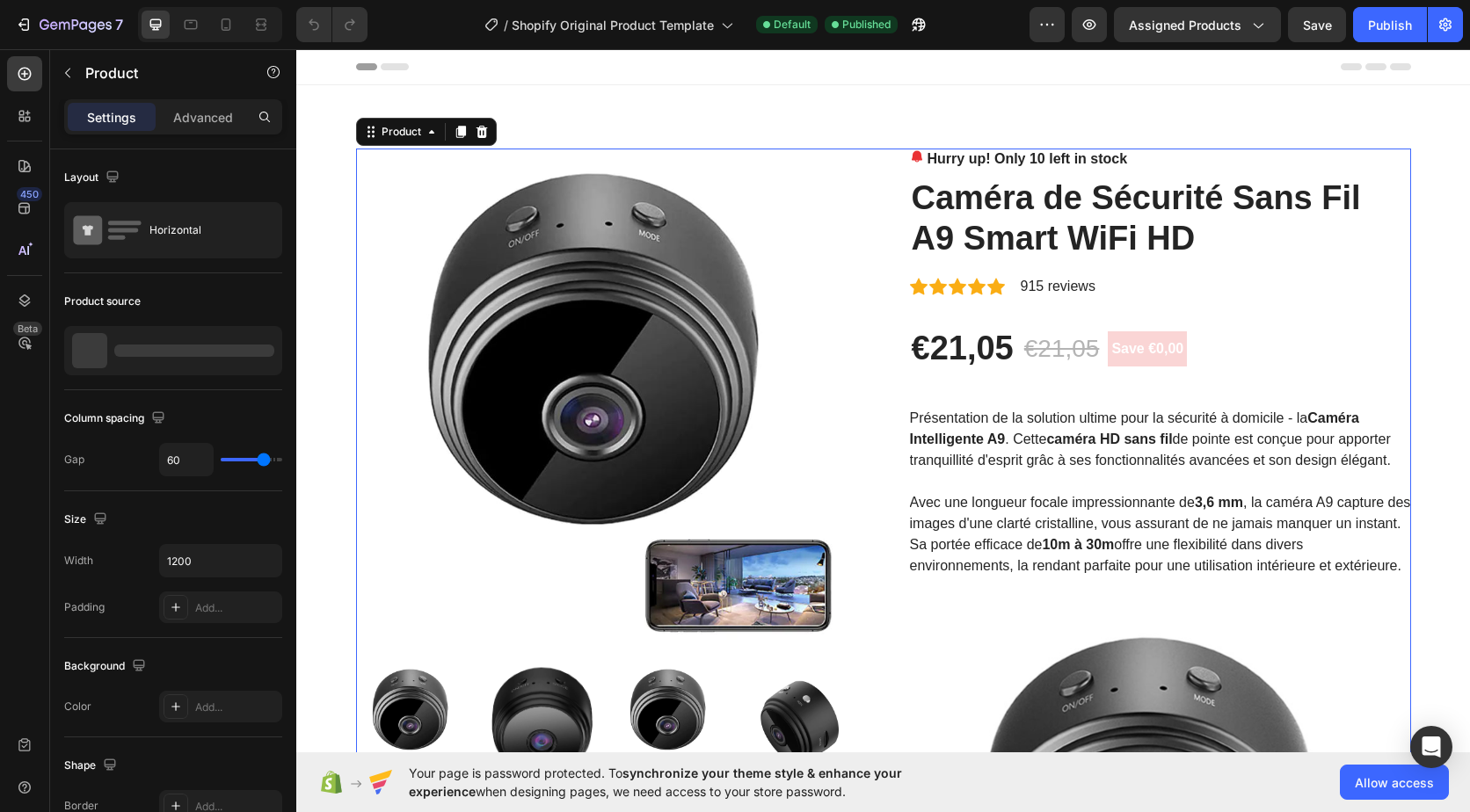
scroll to position [37, 0]
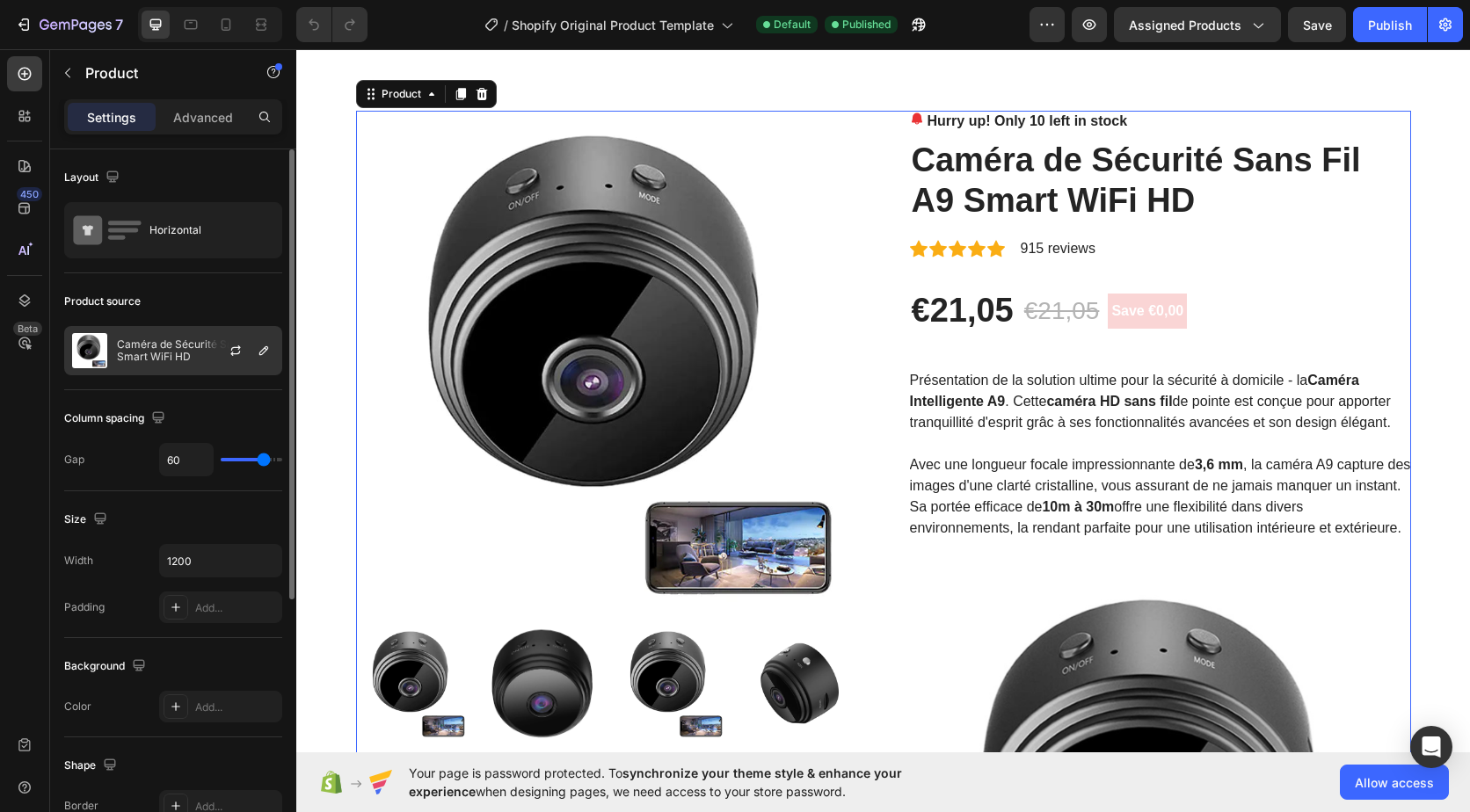
click at [192, 340] on p "Caméra de Sécurité Sans Fil A9 Smart WiFi HD" at bounding box center [194, 350] width 157 height 25
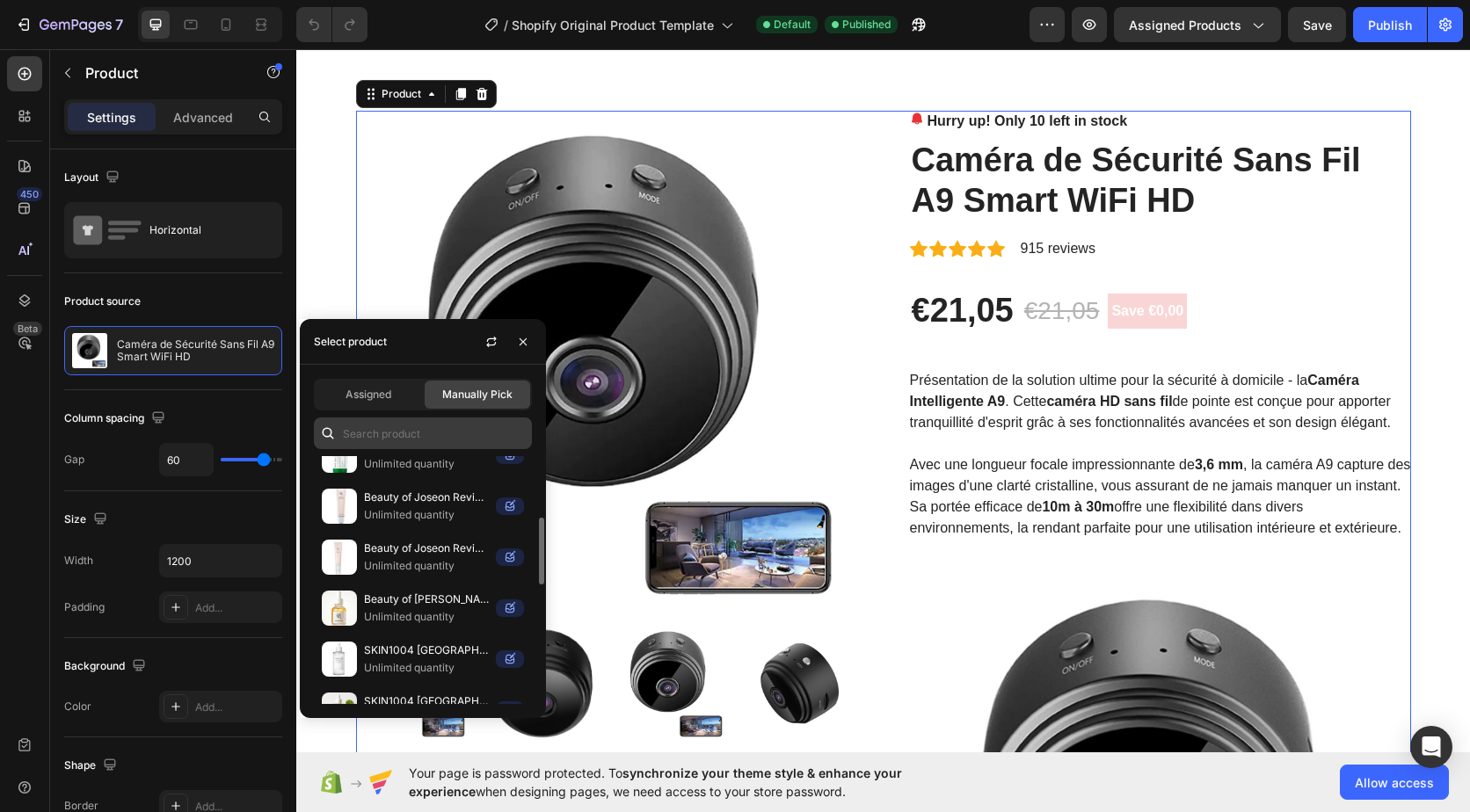
scroll to position [142, 0]
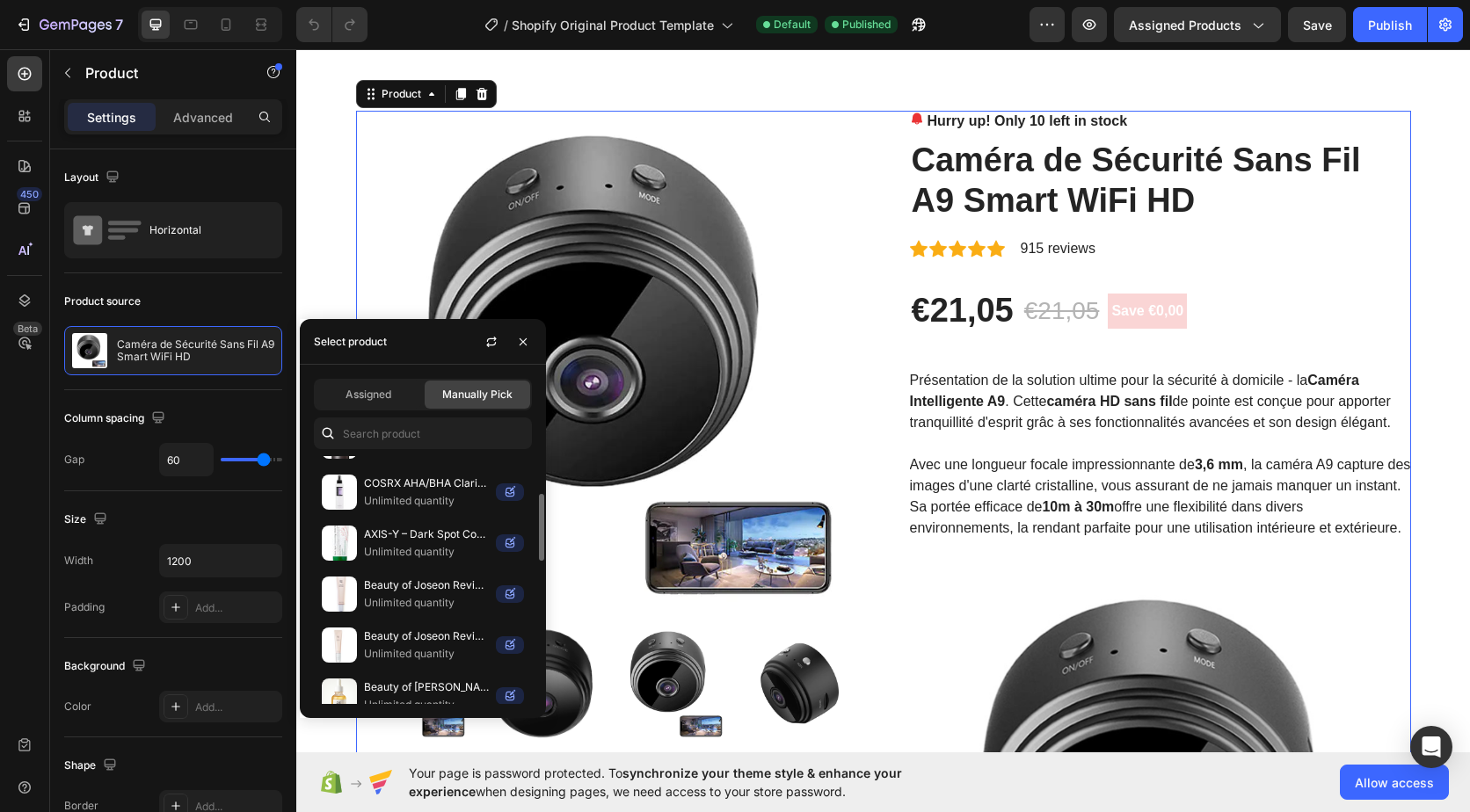
click at [439, 398] on div "Manually Pick" at bounding box center [477, 395] width 106 height 28
click at [494, 396] on span "Manually Pick" at bounding box center [477, 395] width 70 height 16
click at [373, 396] on span "Assigned" at bounding box center [368, 395] width 45 height 16
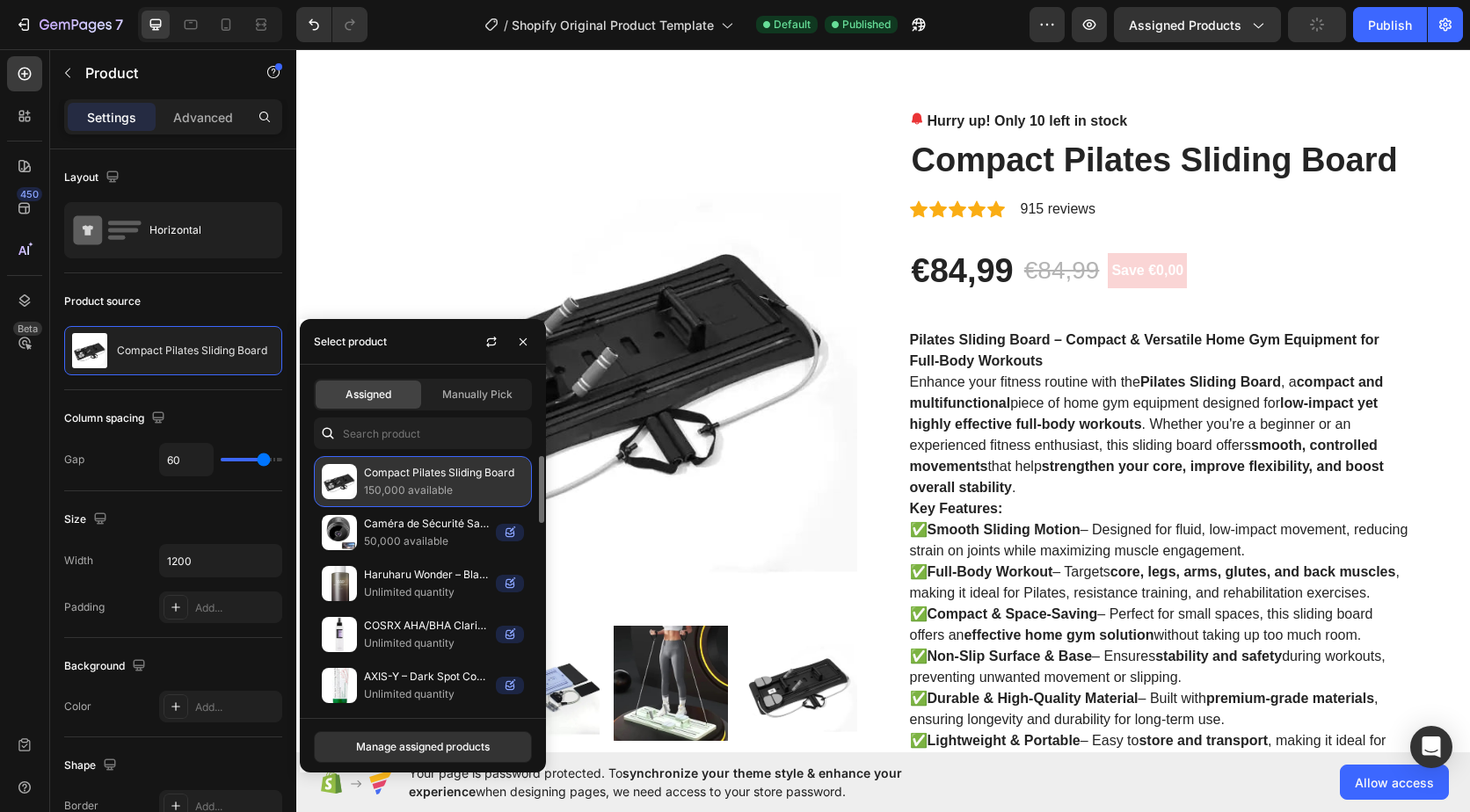
click at [442, 488] on p "150,000 available" at bounding box center [444, 490] width 160 height 18
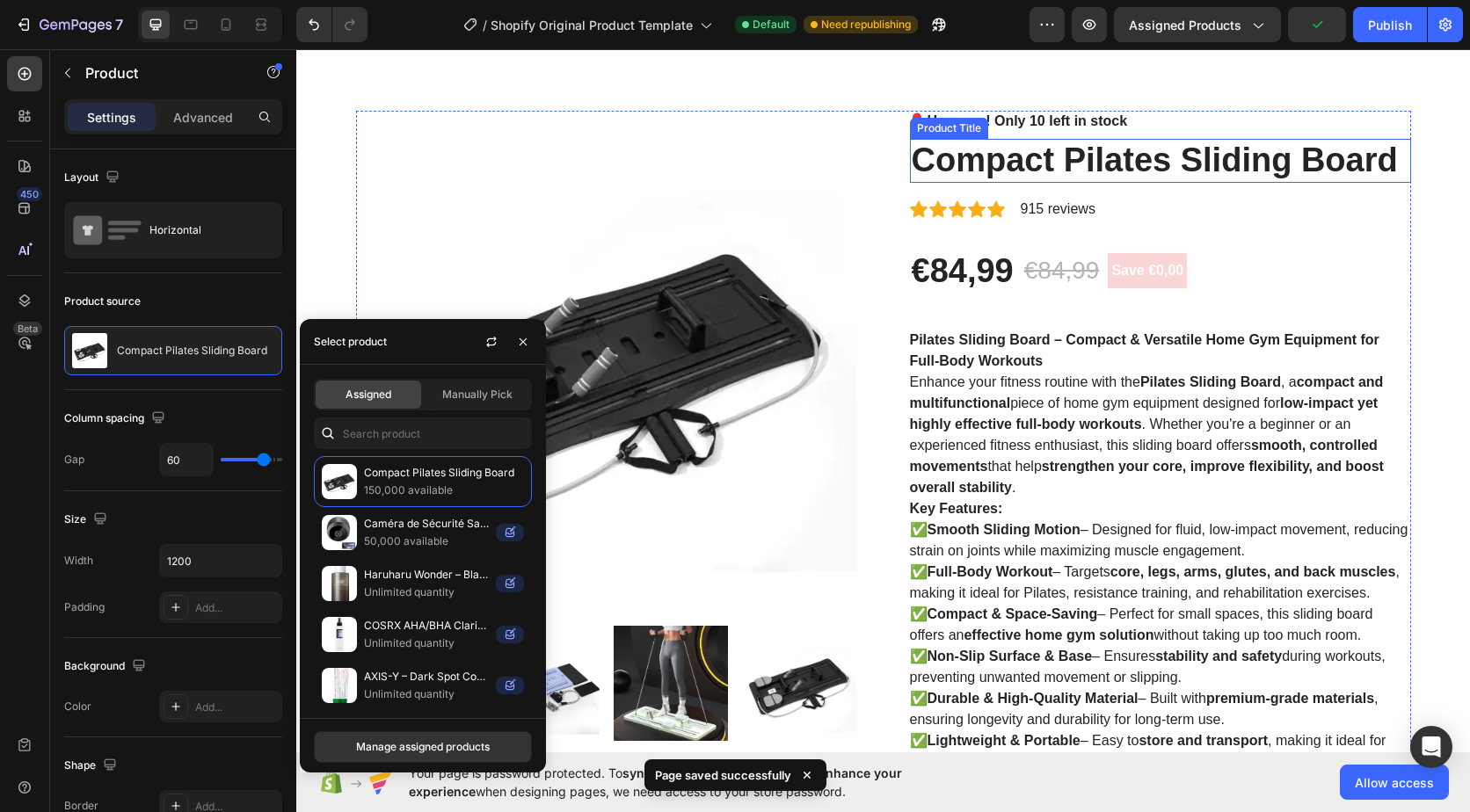
click at [1402, 164] on h2 "Compact Pilates Sliding Board" at bounding box center [1161, 161] width 502 height 44
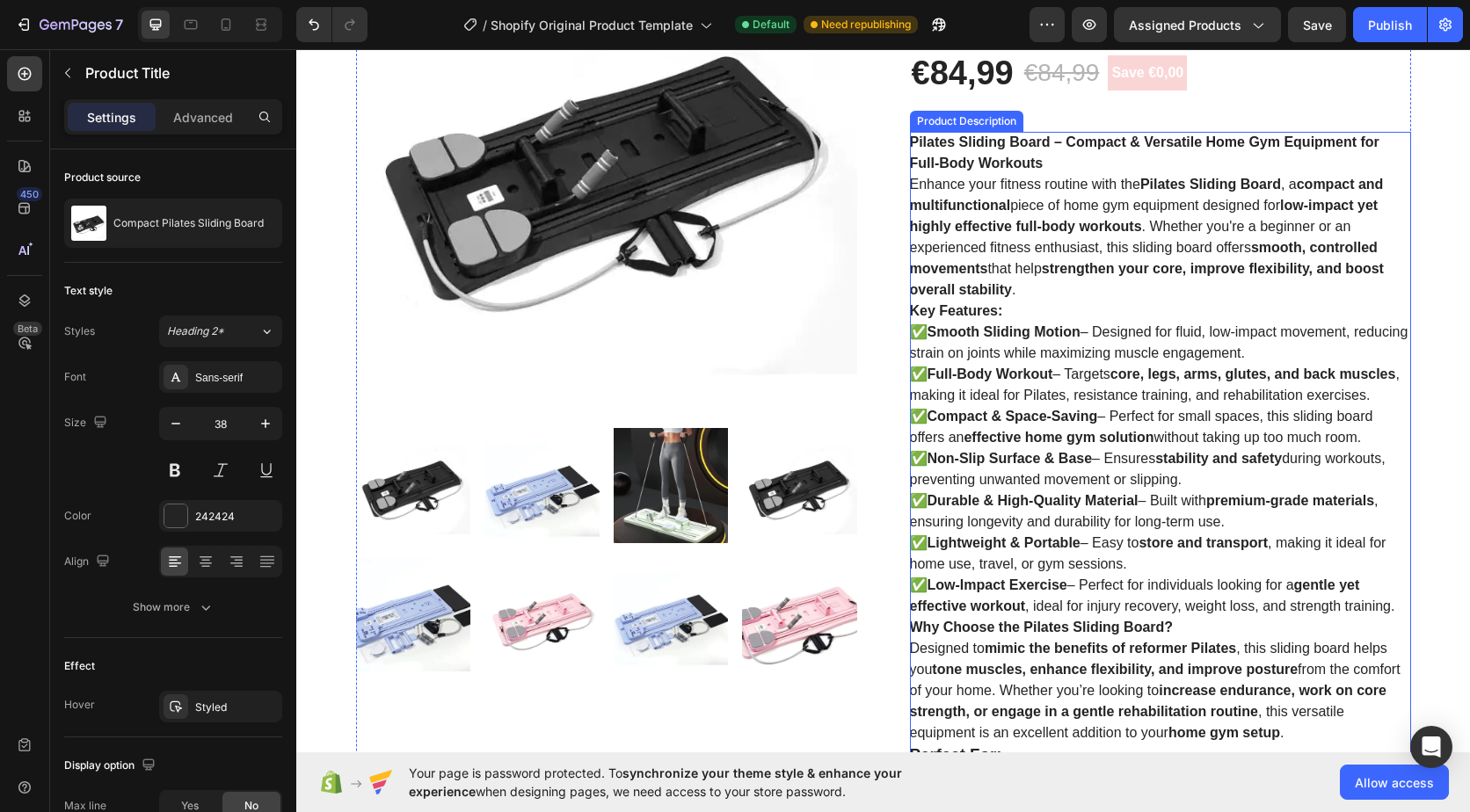
scroll to position [0, 0]
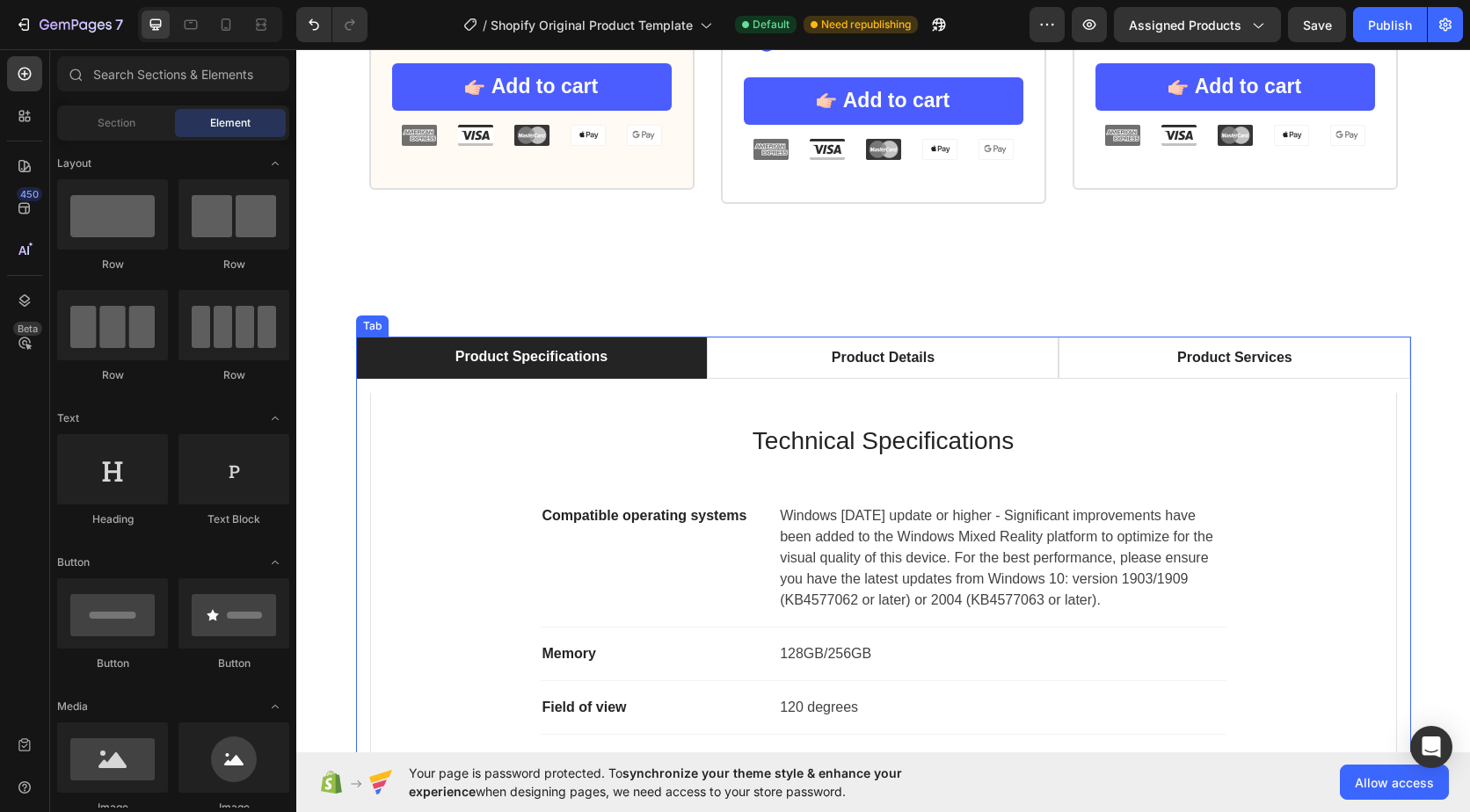
scroll to position [2515, 0]
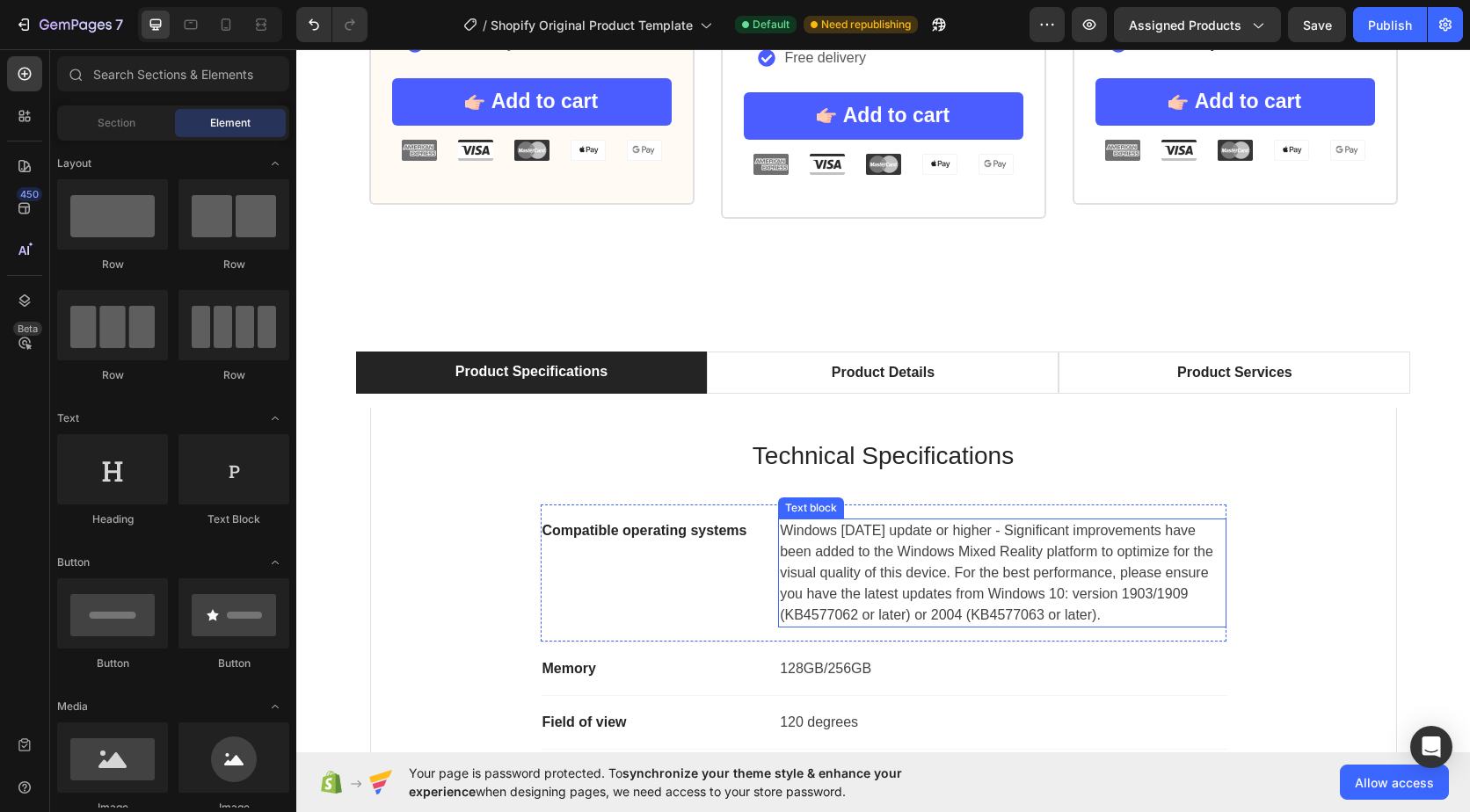
click at [878, 589] on p "Windows [DATE] update or higher - Significant improvements have been added to t…" at bounding box center [1002, 572] width 444 height 106
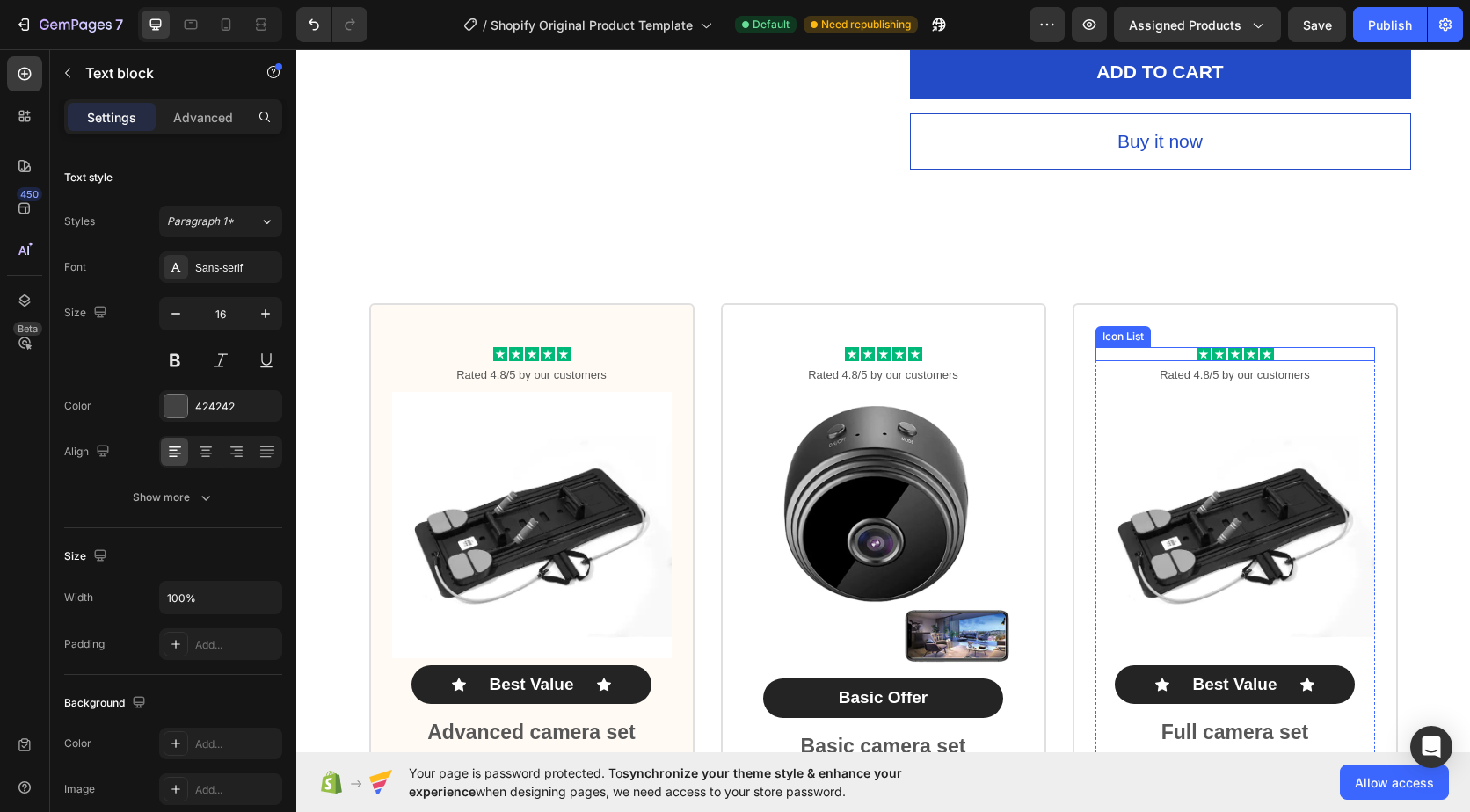
scroll to position [1725, 0]
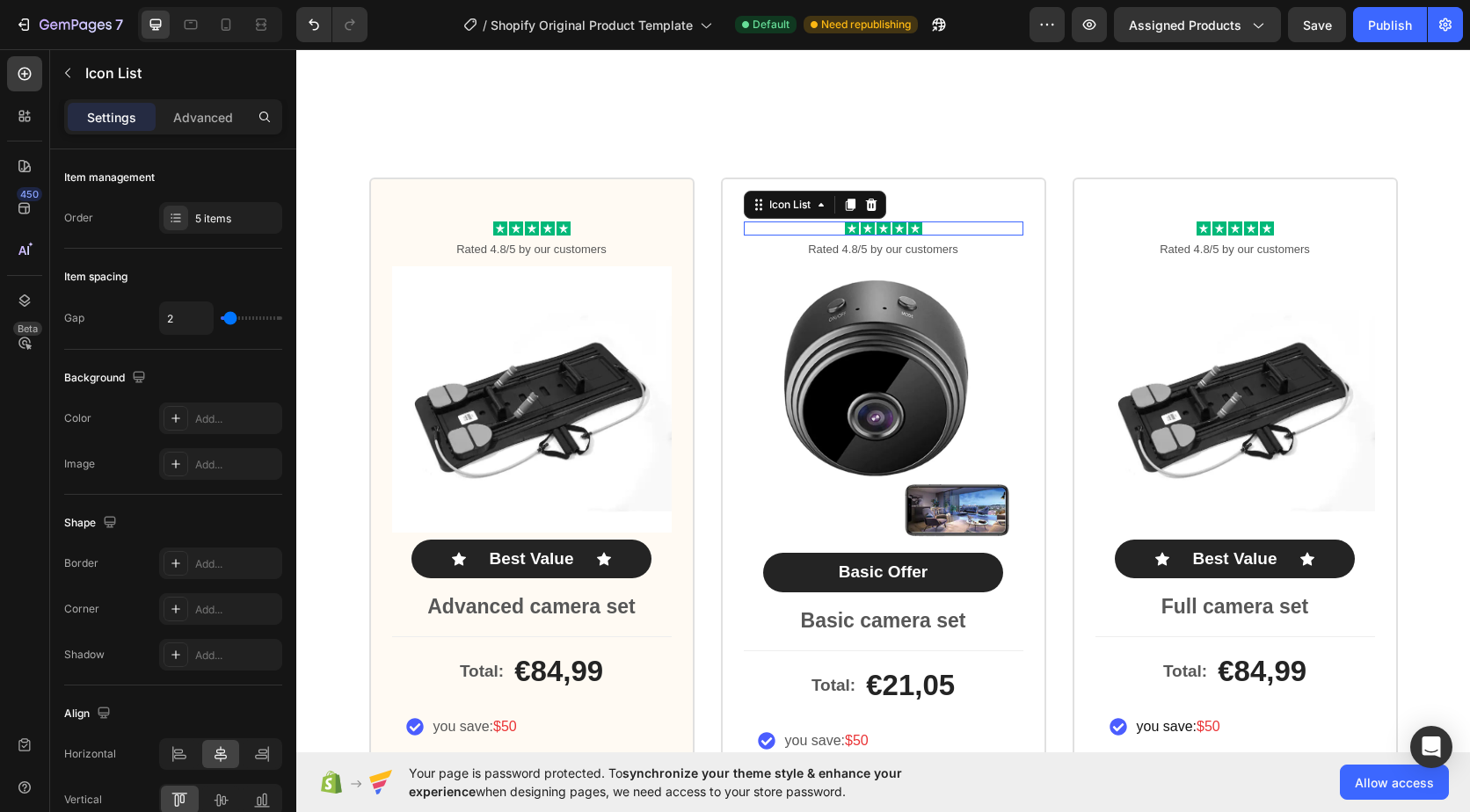
click at [990, 236] on div "Icon Icon Icon Icon Icon" at bounding box center [883, 228] width 279 height 14
click at [1006, 234] on div "Icon Icon Icon Icon Icon Icon List 4 Rated 4.8/5 by our customers Text Block Pr…" at bounding box center [883, 582] width 325 height 810
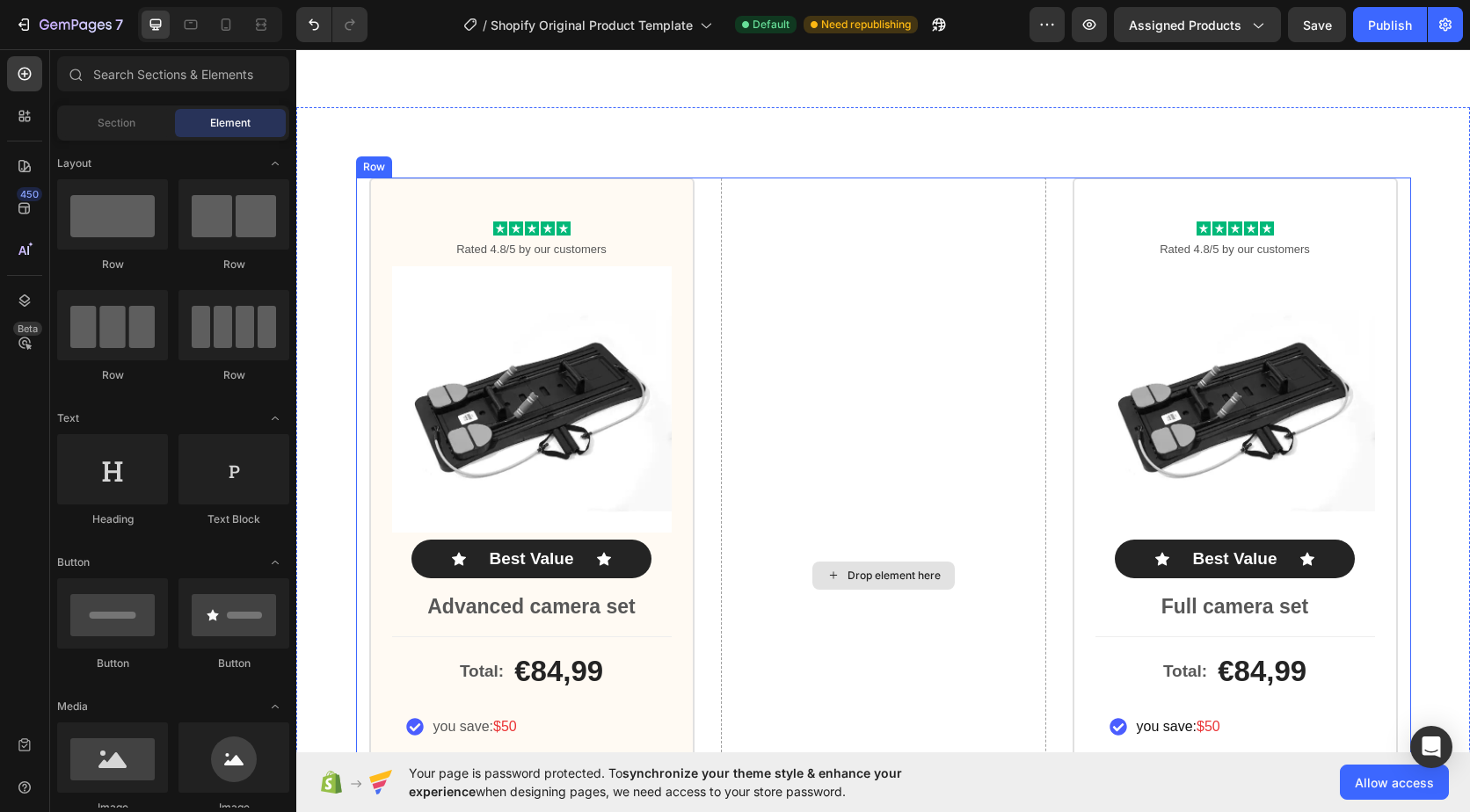
click at [902, 589] on div "Drop element here" at bounding box center [884, 575] width 142 height 28
click at [857, 582] on div "Drop element here" at bounding box center [893, 575] width 93 height 14
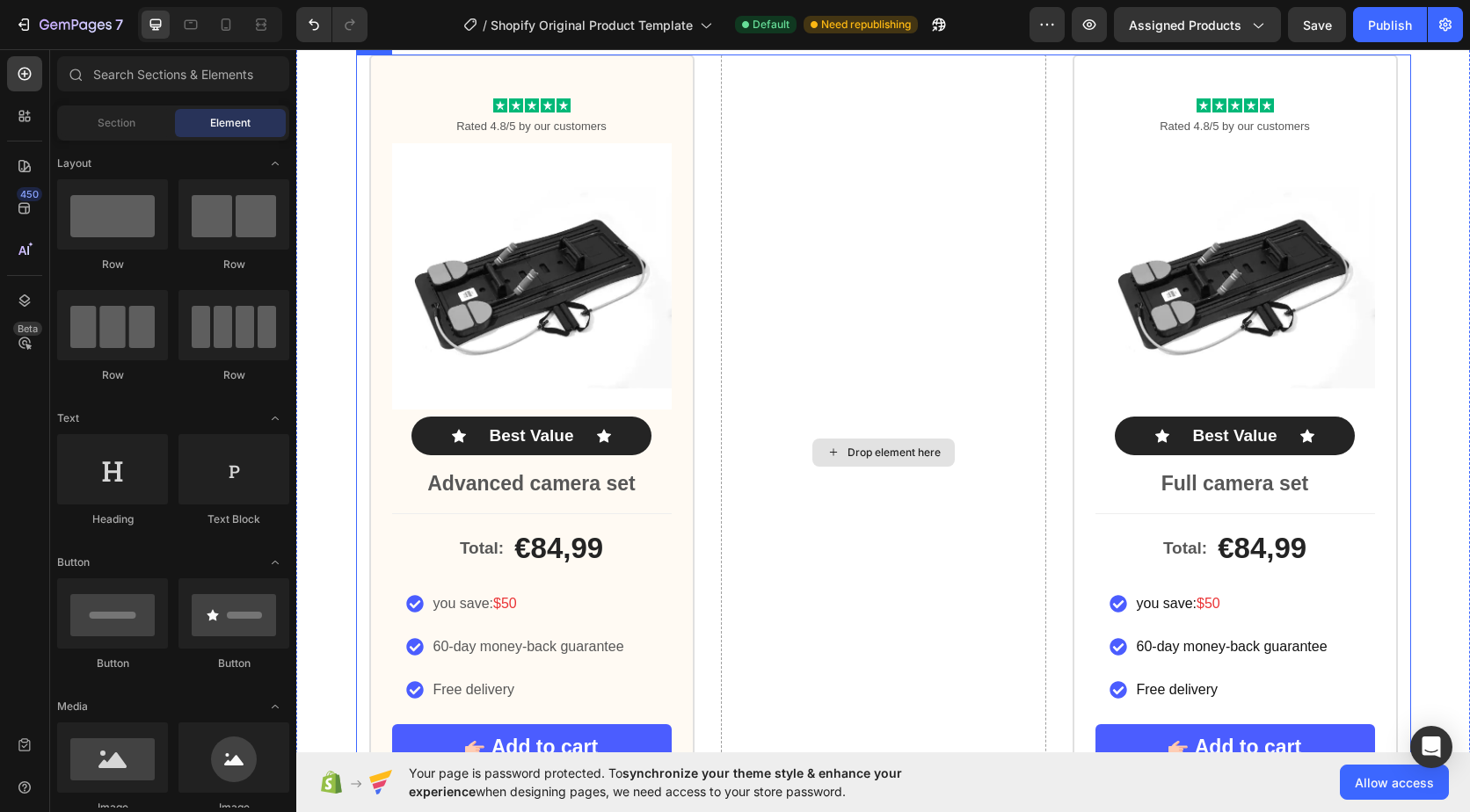
scroll to position [1812, 0]
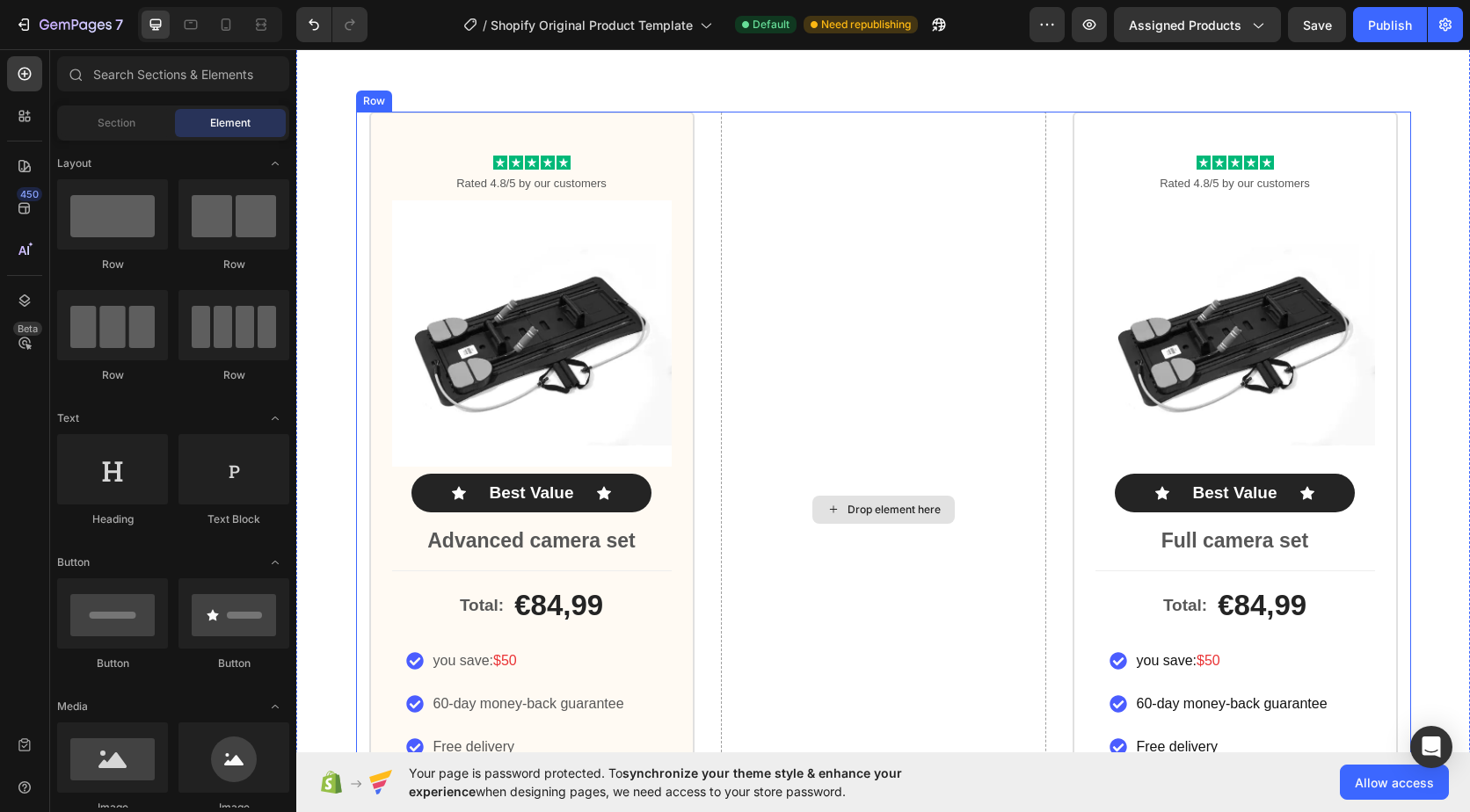
click at [854, 509] on div "Drop element here" at bounding box center [893, 509] width 93 height 14
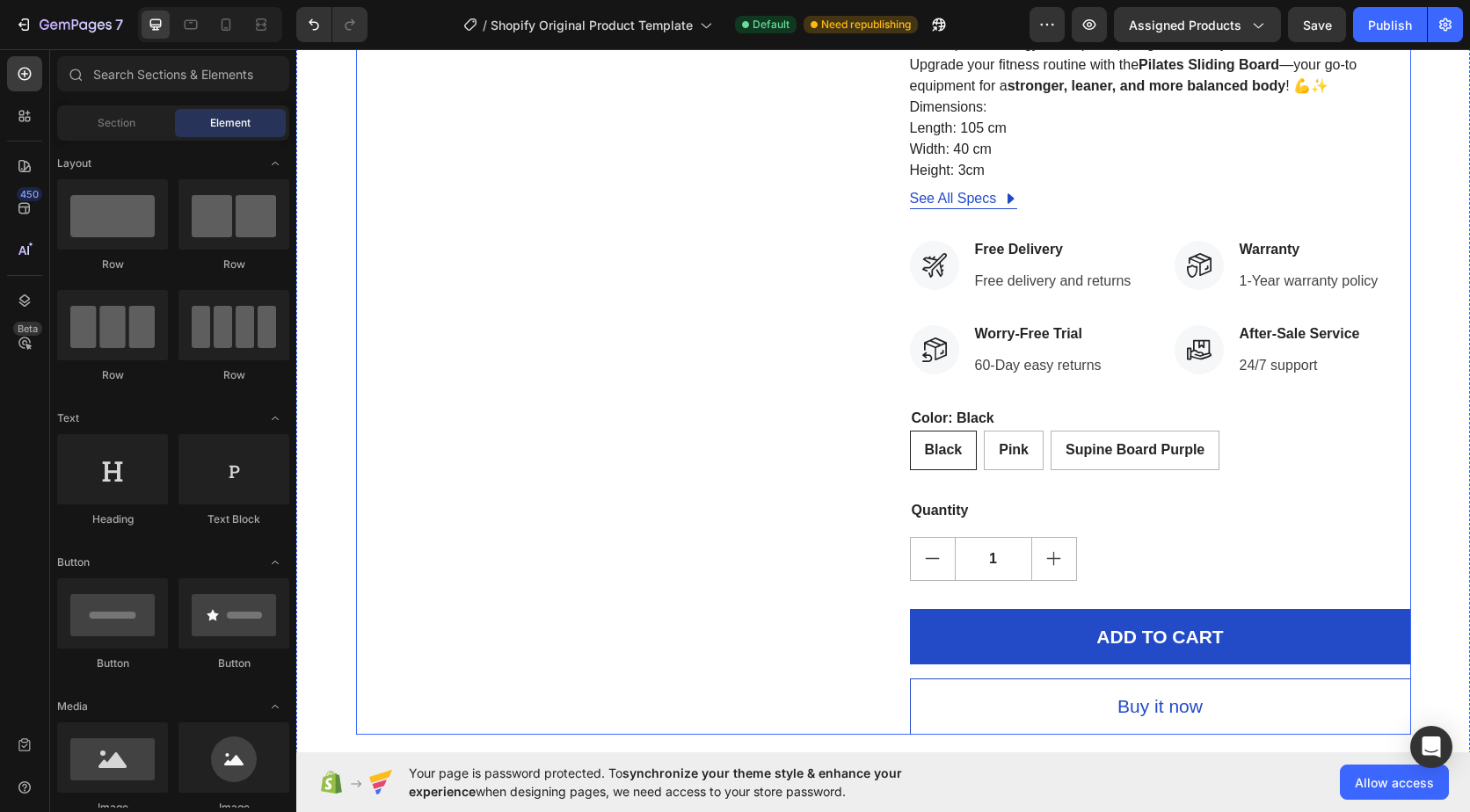
scroll to position [1054, 0]
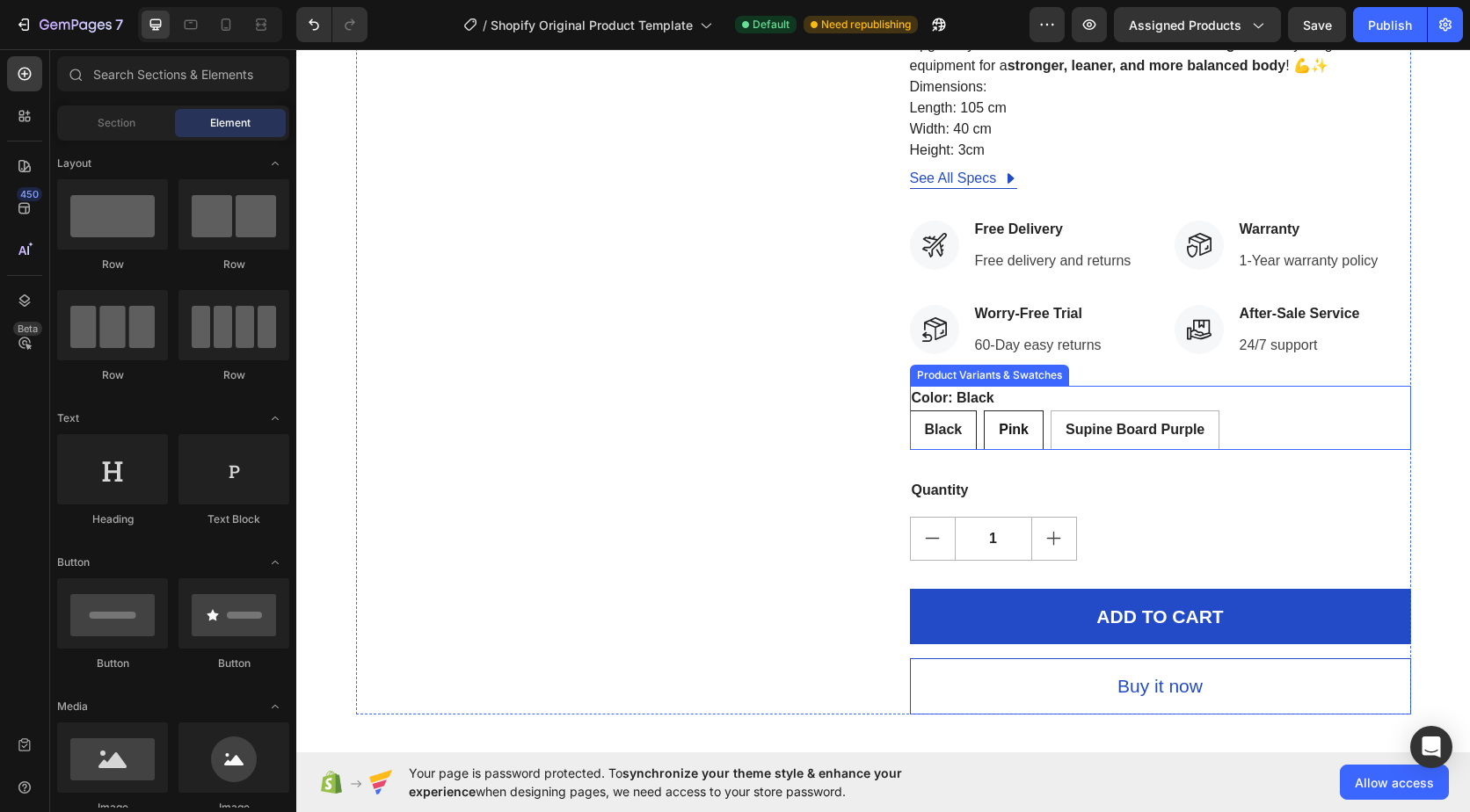
click at [950, 437] on span "Black" at bounding box center [944, 428] width 38 height 15
click at [910, 410] on input "Black Black Black" at bounding box center [909, 409] width 1 height 1
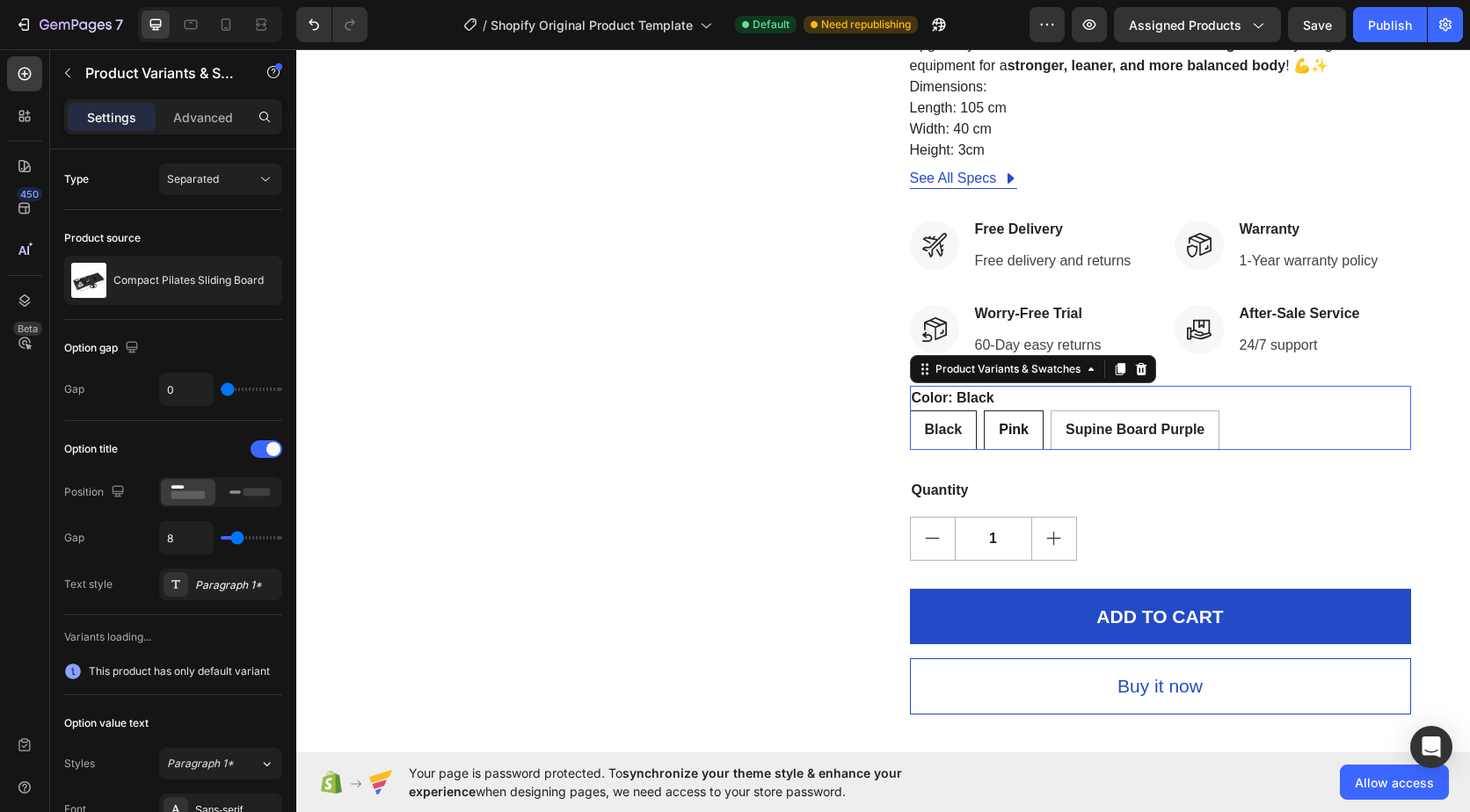
click at [1005, 437] on span "Pink" at bounding box center [1013, 428] width 30 height 15
click at [983, 410] on input "Pink Pink Pink" at bounding box center [982, 409] width 1 height 1
radio input "true"
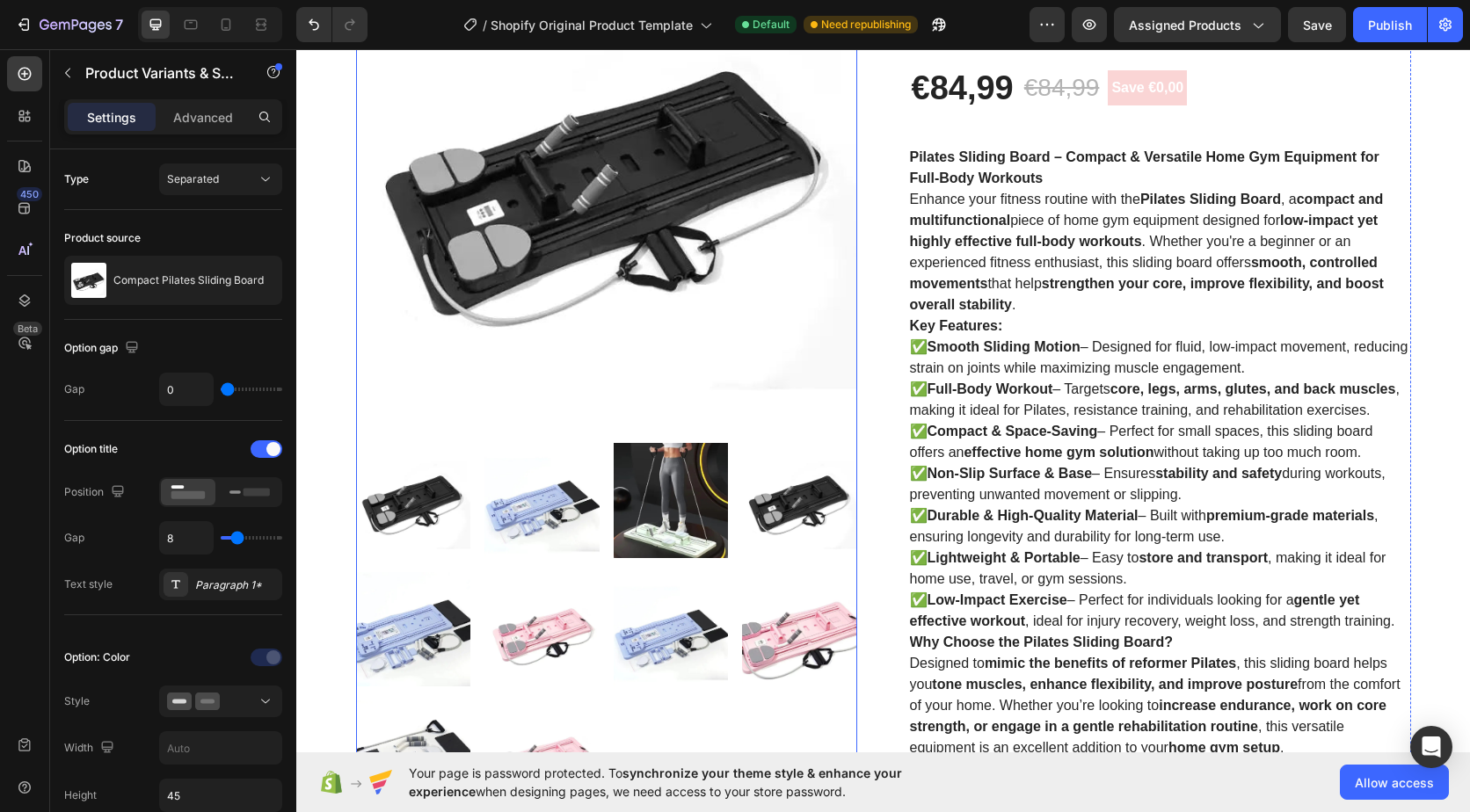
scroll to position [351, 0]
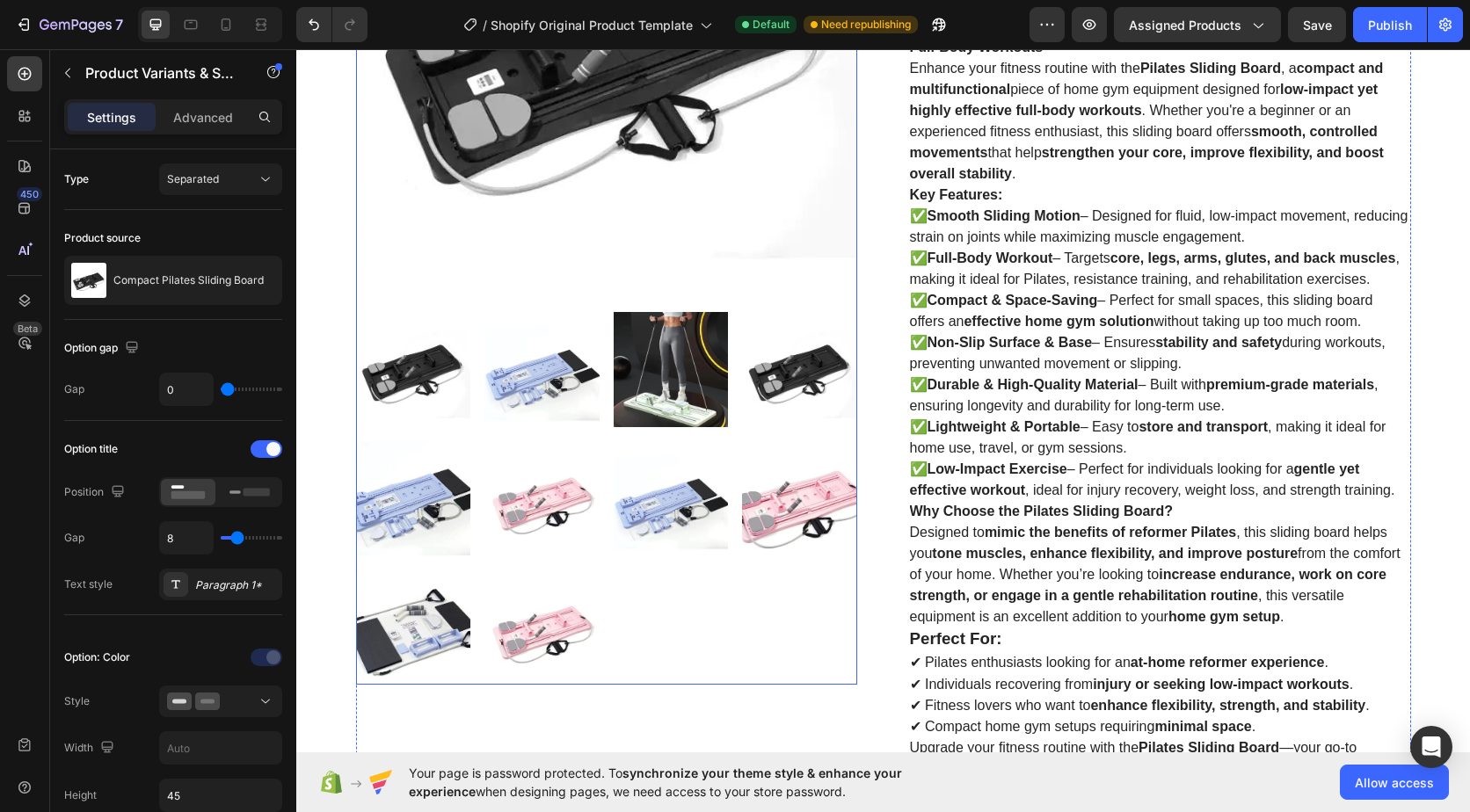
click at [475, 393] on div at bounding box center [607, 498] width 502 height 373
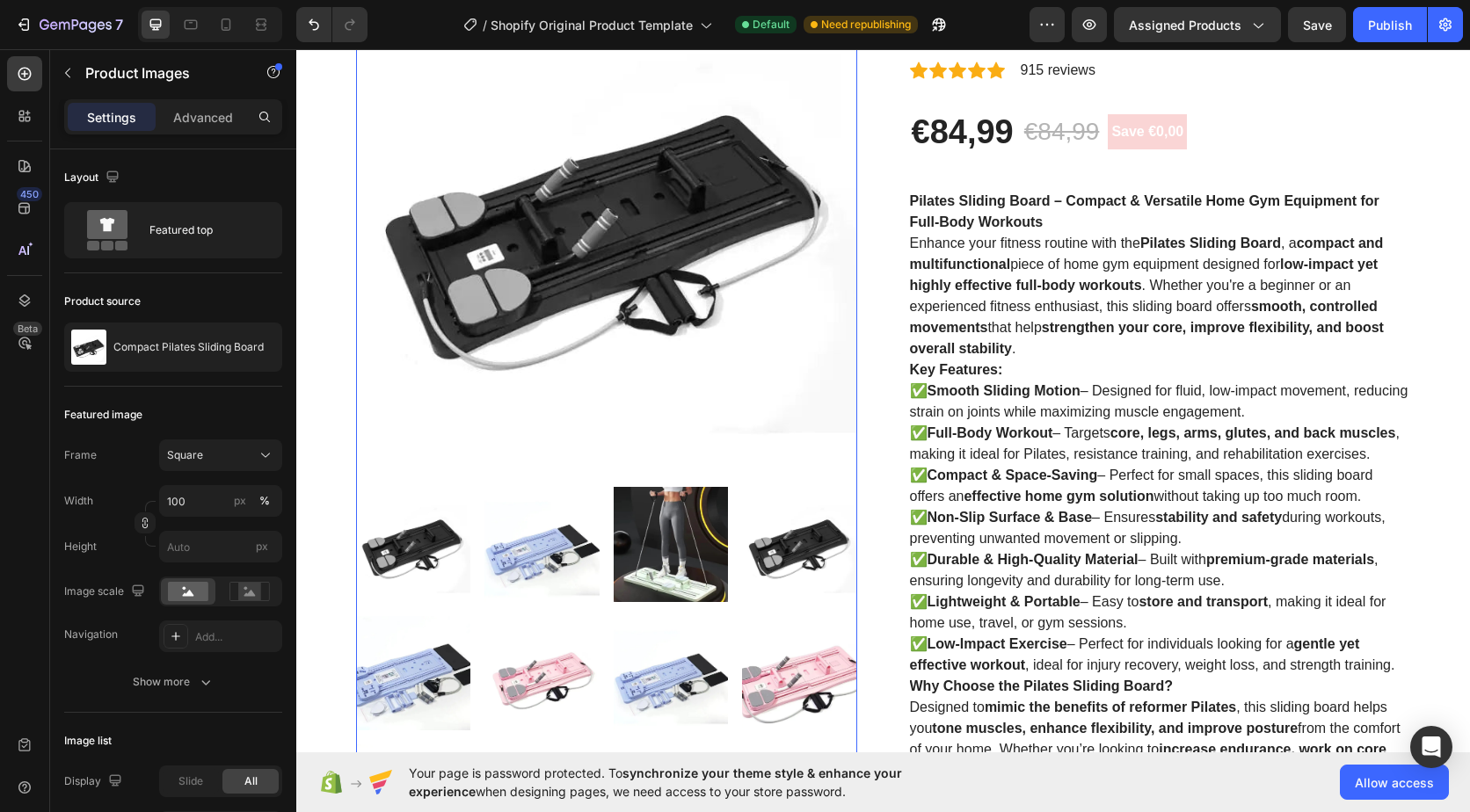
scroll to position [0, 0]
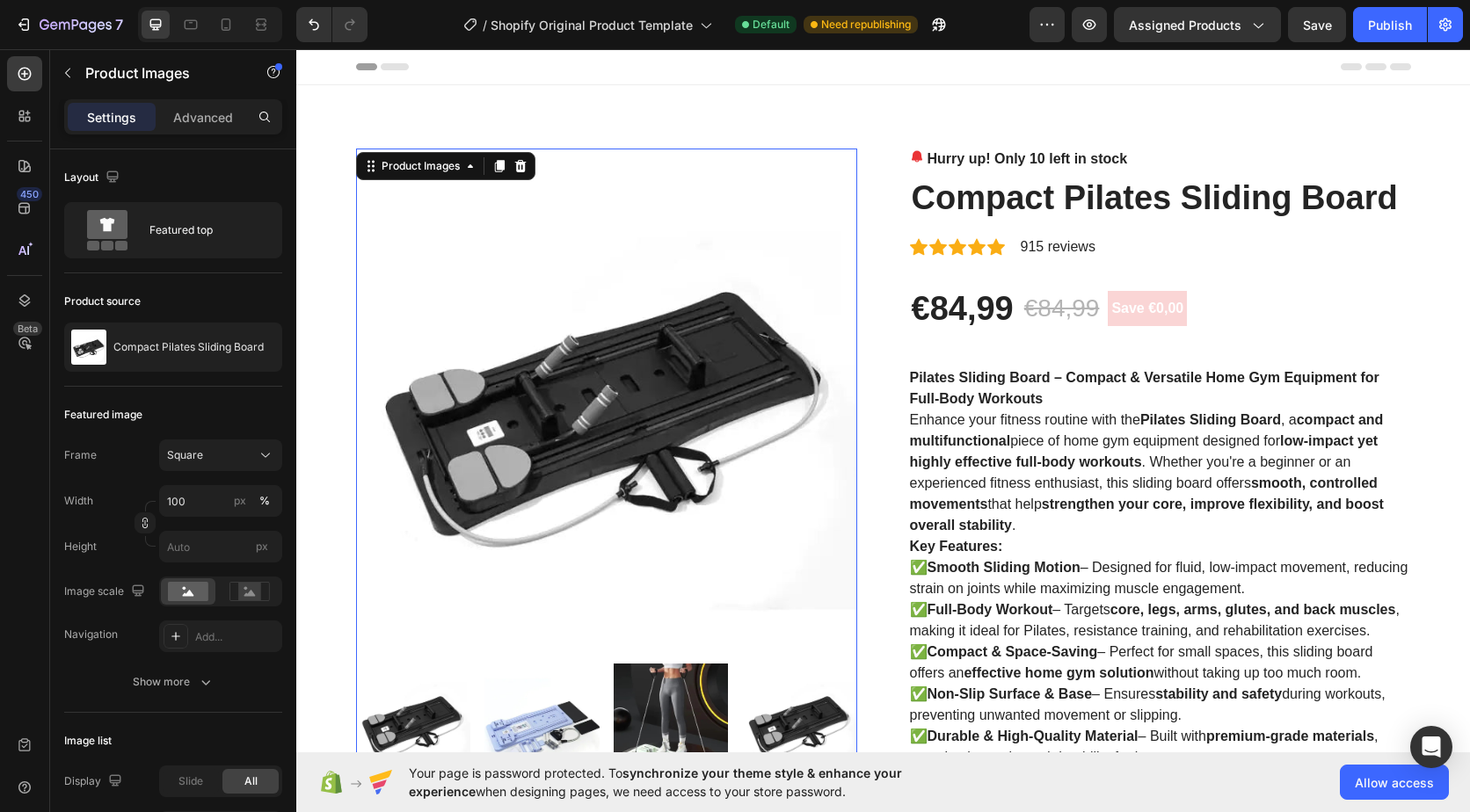
click at [648, 645] on img at bounding box center [607, 399] width 502 height 501
click at [758, 708] on img at bounding box center [799, 720] width 116 height 115
click at [549, 746] on img at bounding box center [542, 720] width 116 height 115
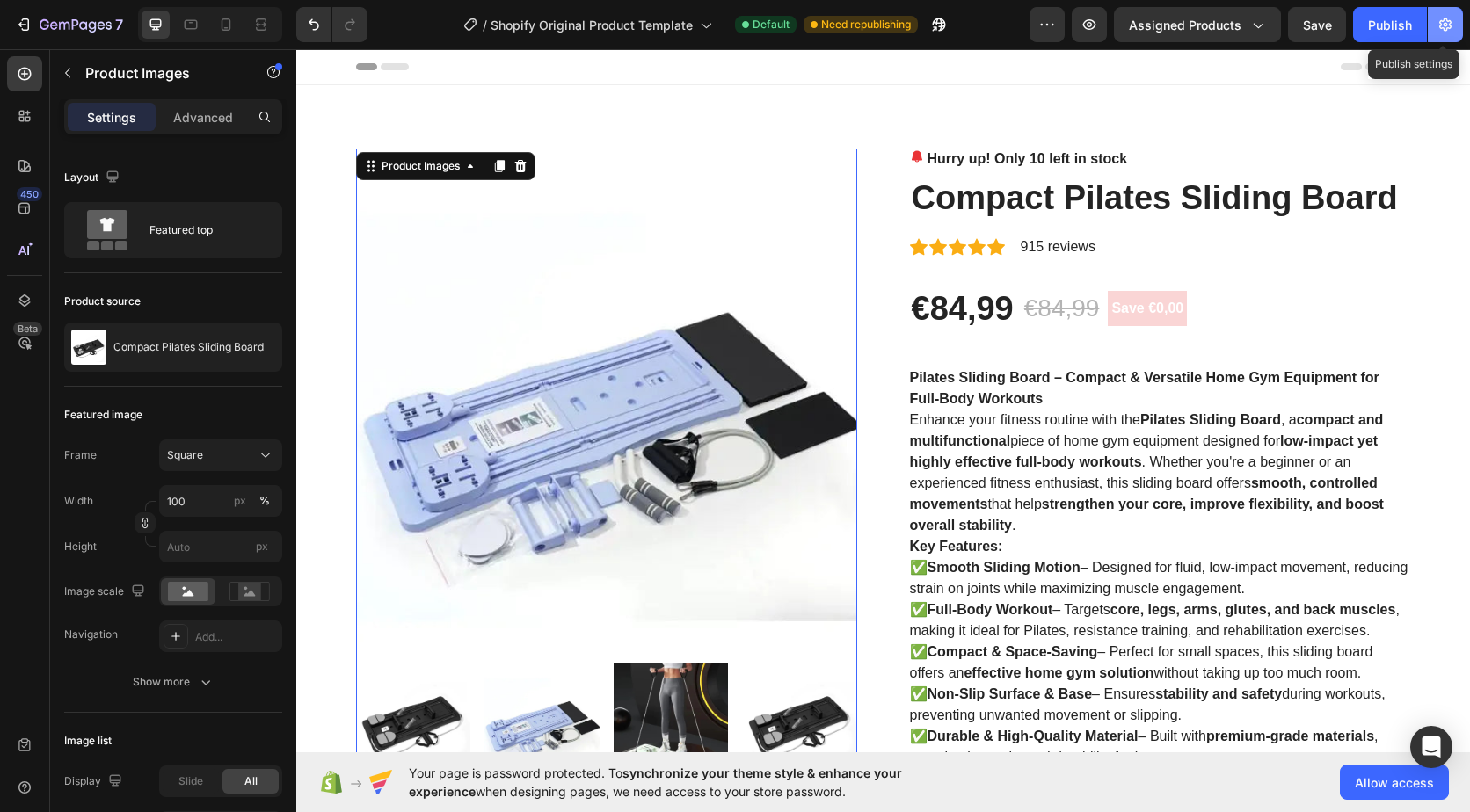
click at [1442, 26] on icon "button" at bounding box center [1445, 25] width 18 height 18
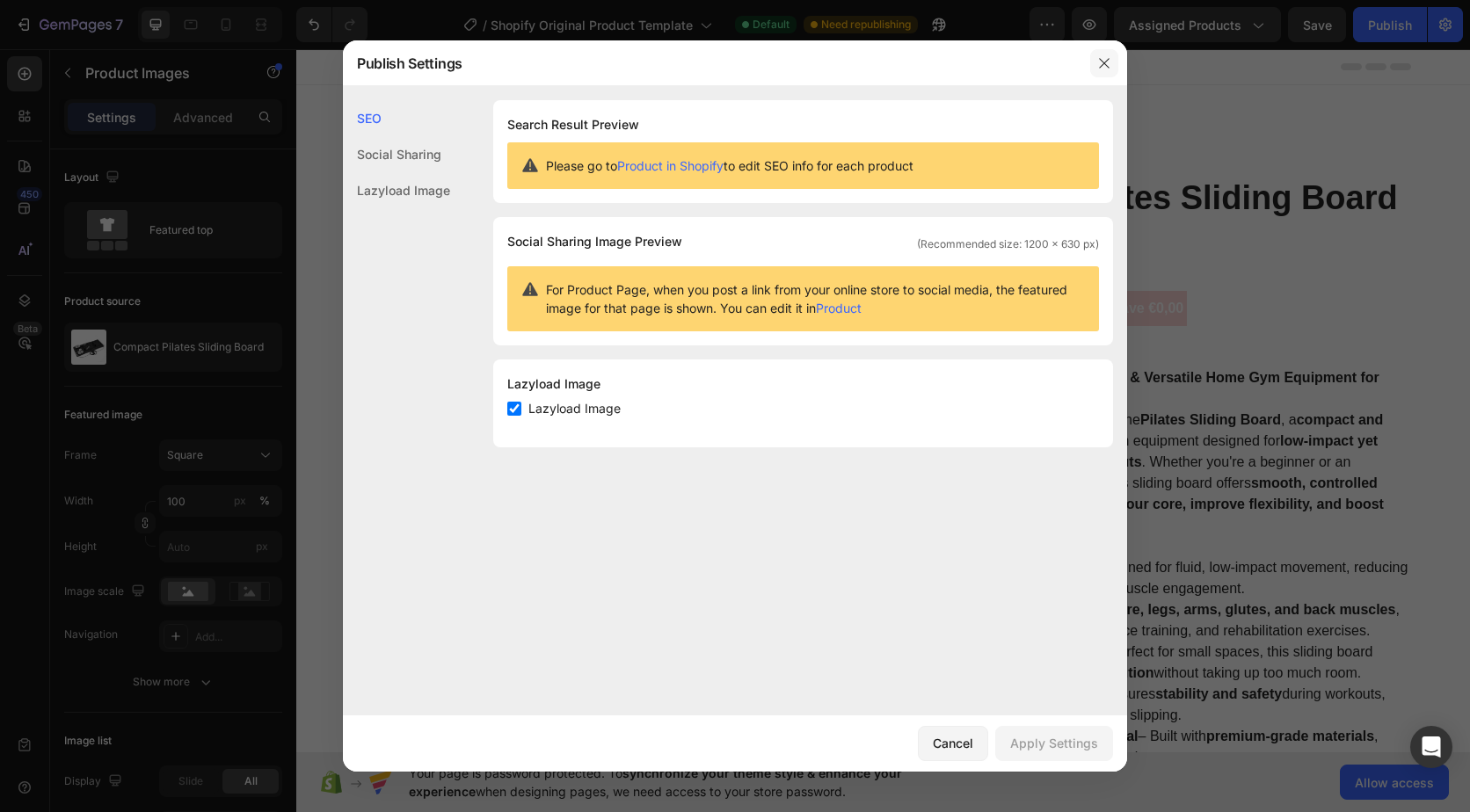
click at [1101, 68] on icon "button" at bounding box center [1104, 63] width 14 height 14
